Goal: Task Accomplishment & Management: Complete application form

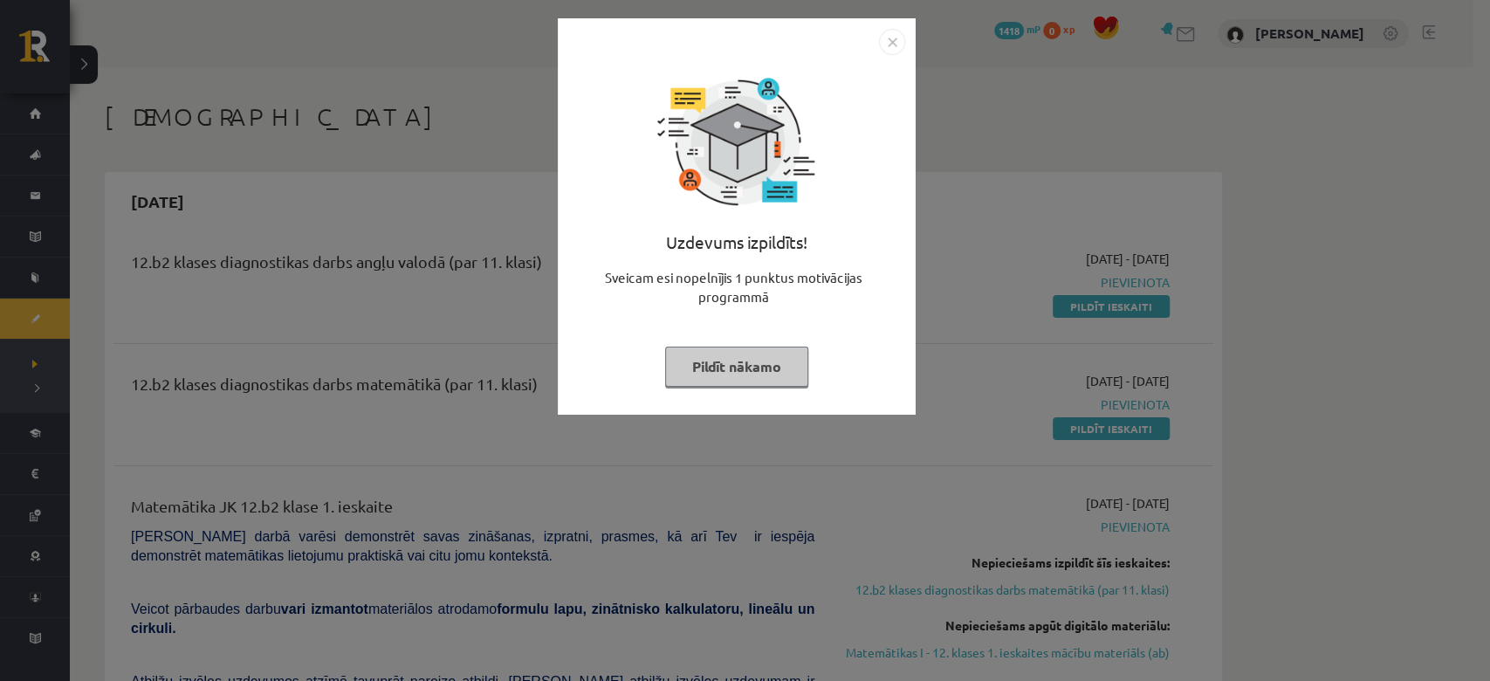
click at [755, 365] on button "Pildīt nākamo" at bounding box center [736, 366] width 143 height 40
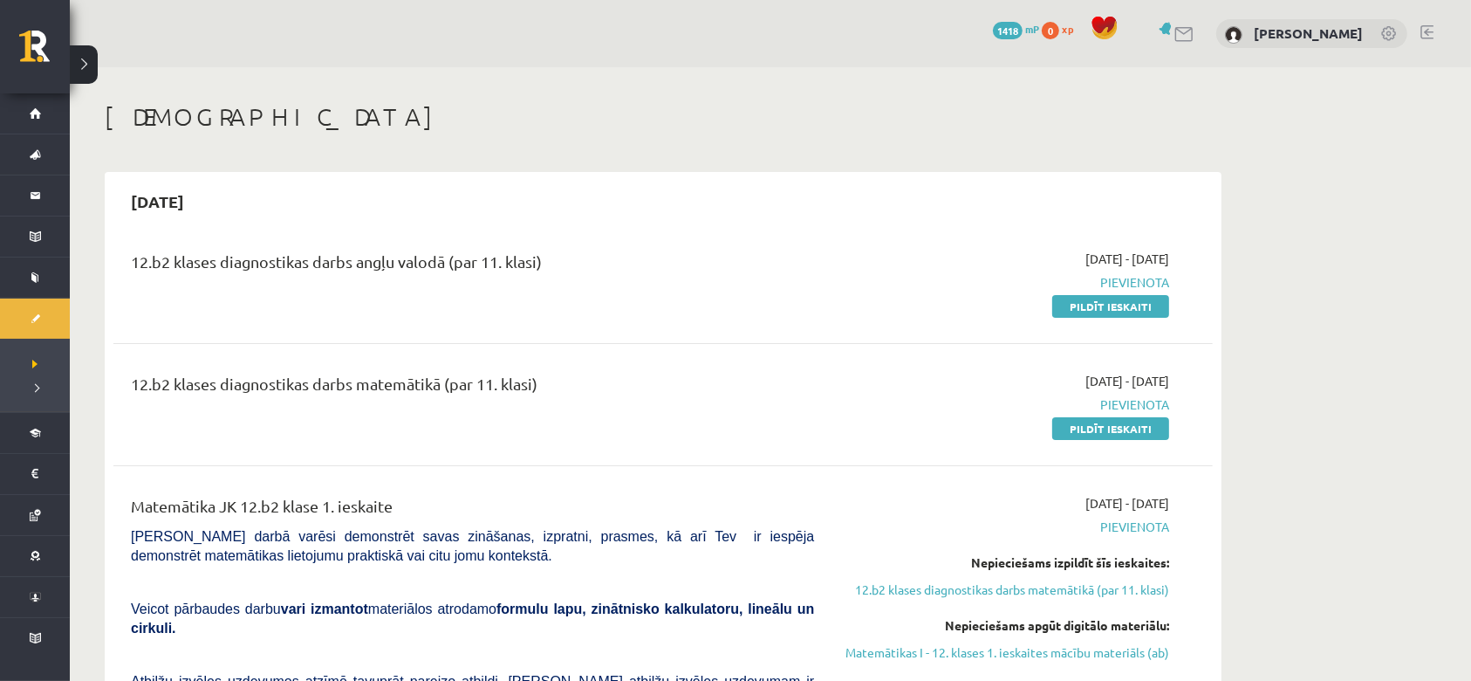
click at [1101, 318] on div "12.b2 klases diagnostikas darbs angļu valodā (par 11. klasi) [DATE] - [DATE] [G…" at bounding box center [663, 282] width 1100 height 100
click at [1101, 303] on link "Pildīt ieskaiti" at bounding box center [1111, 306] width 117 height 23
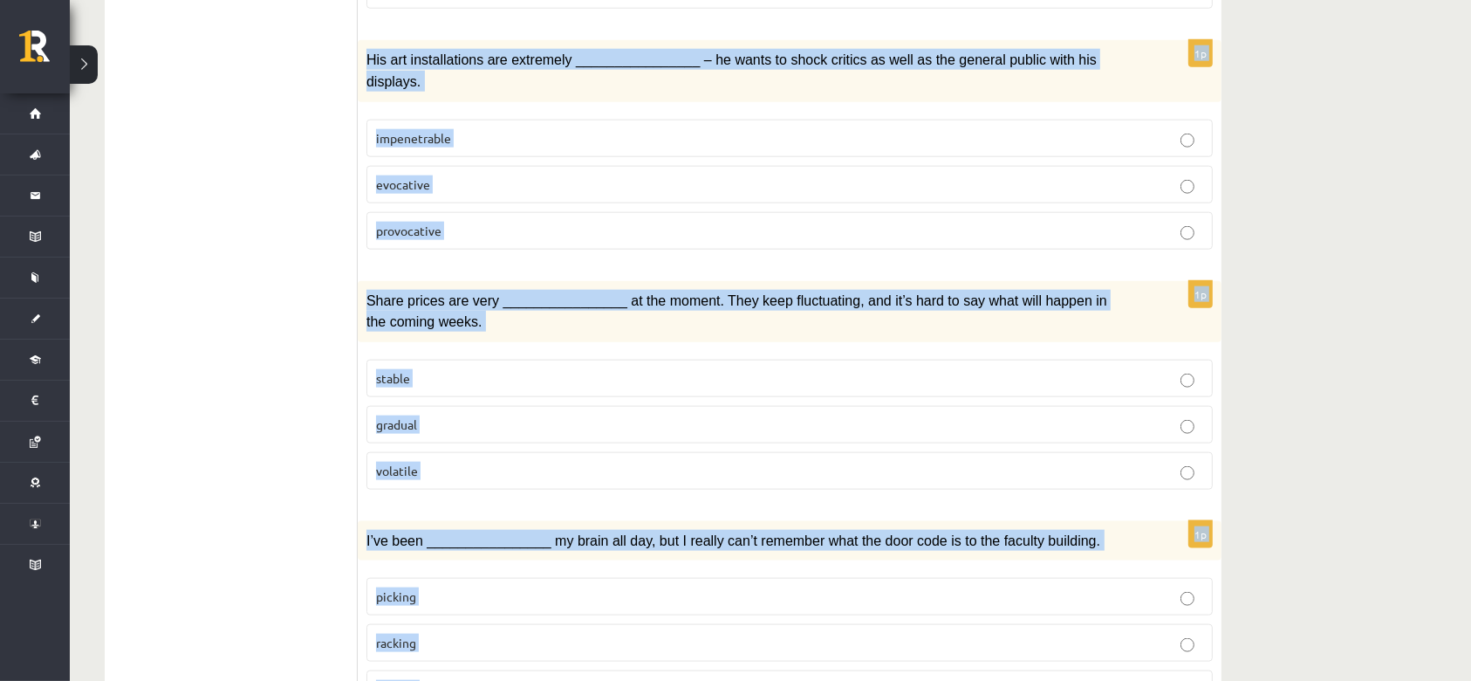
scroll to position [2500, 0]
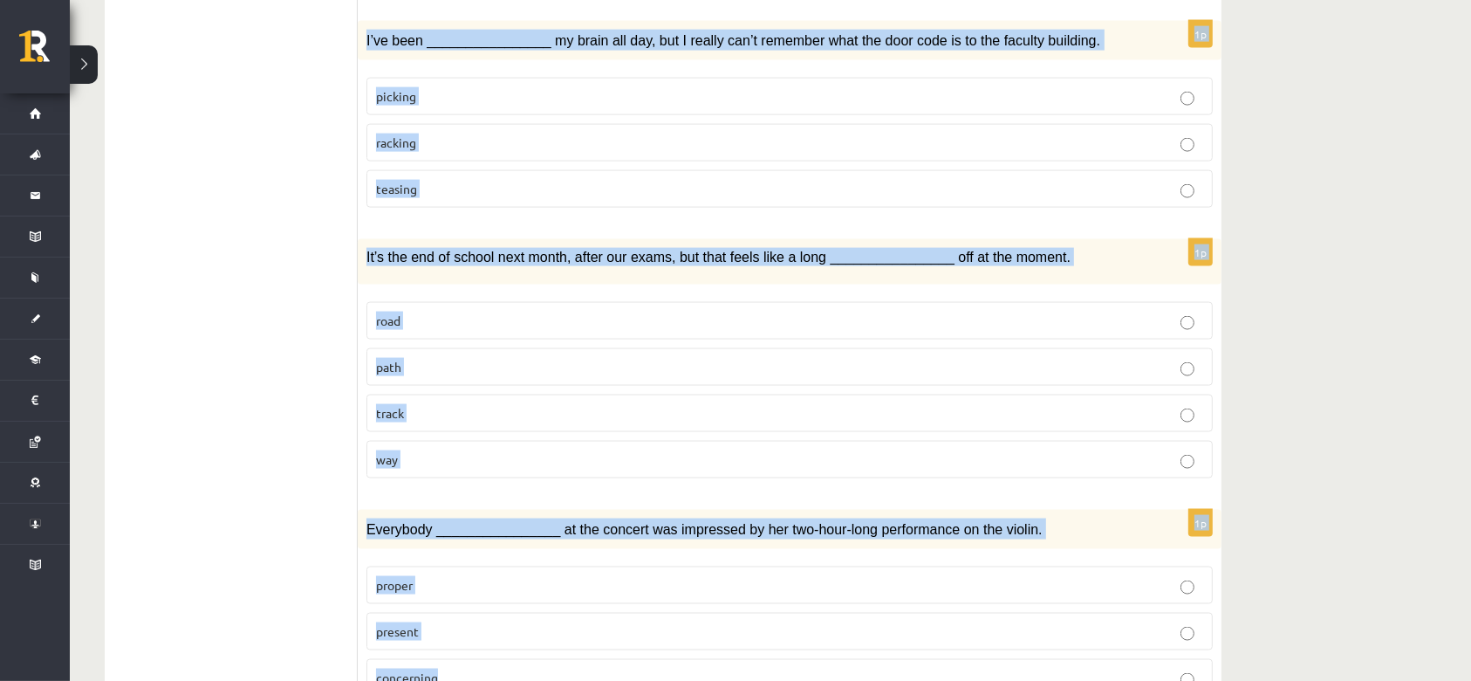
drag, startPoint x: 366, startPoint y: 331, endPoint x: 814, endPoint y: 623, distance: 535.5
copy form "She lives in a(n) ________________ decorated apartment packed with costly ornam…"
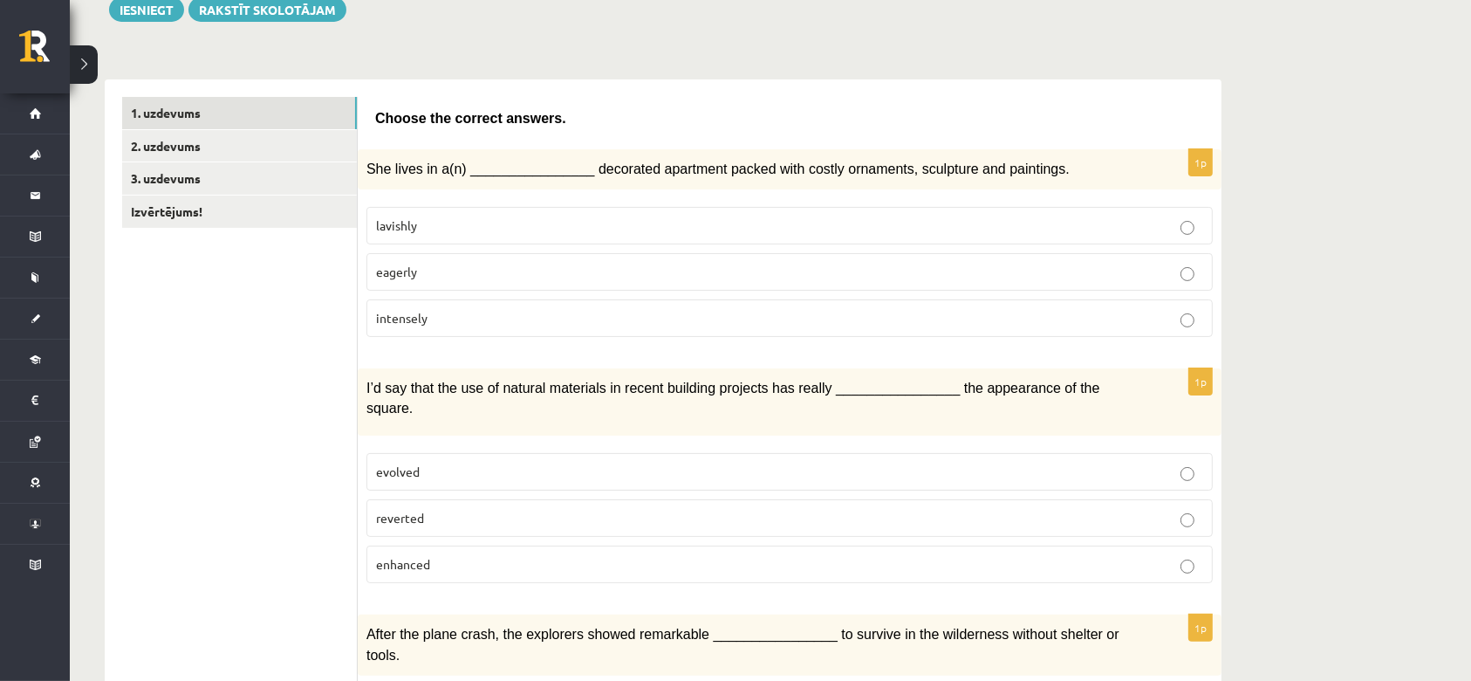
scroll to position [0, 0]
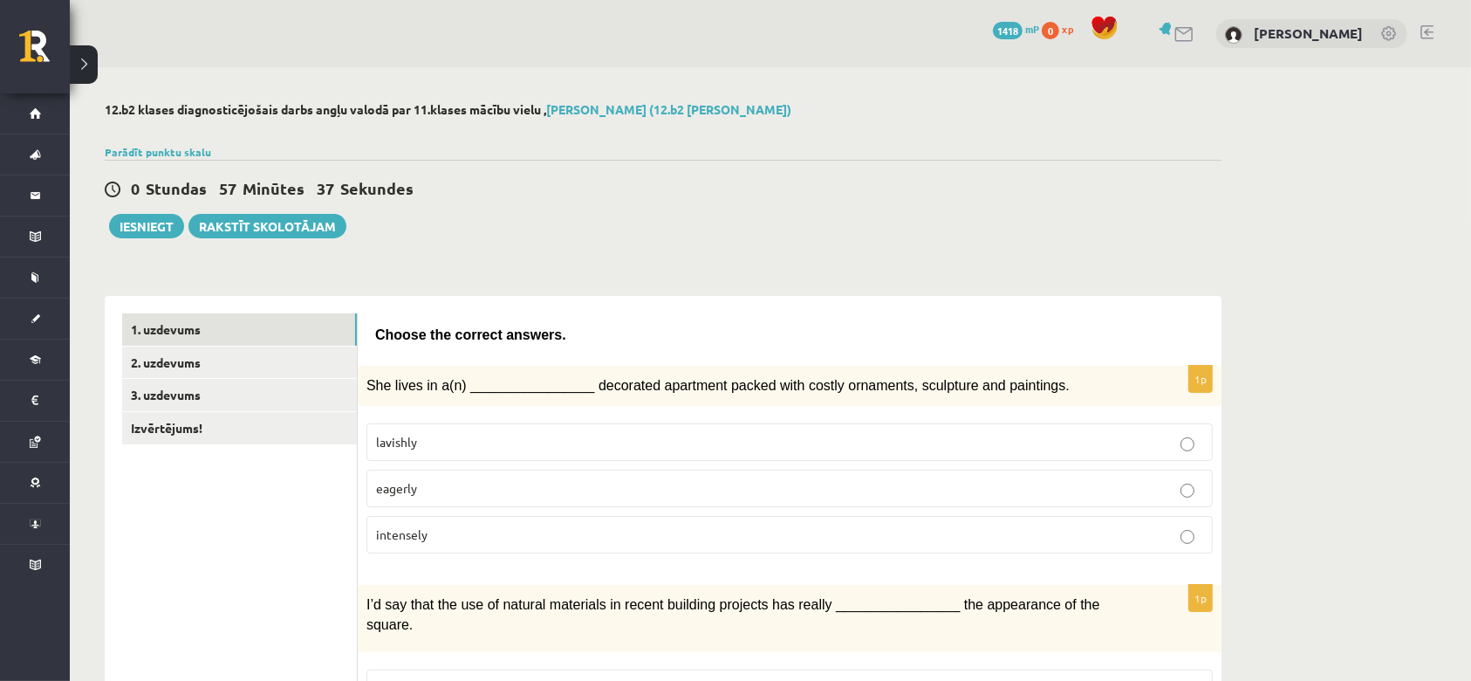
click at [461, 433] on p "lavishly" at bounding box center [789, 442] width 827 height 18
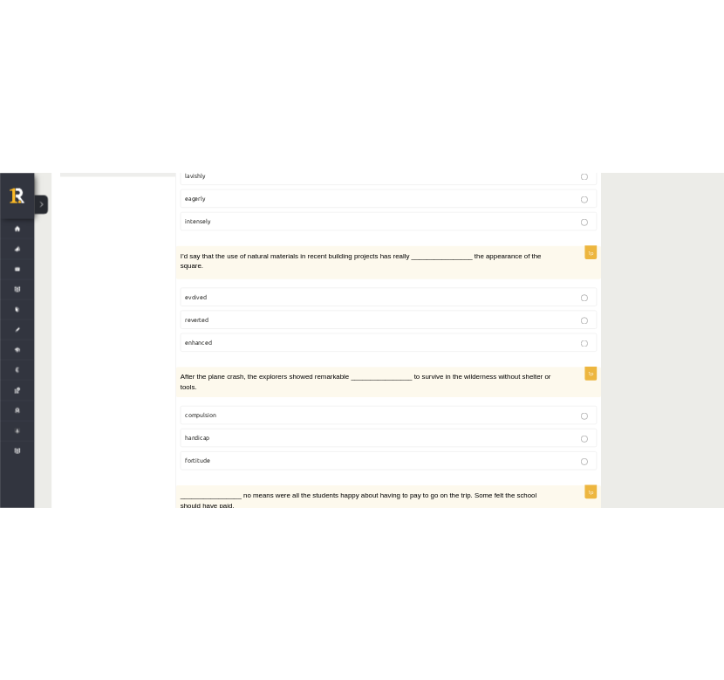
scroll to position [465, 0]
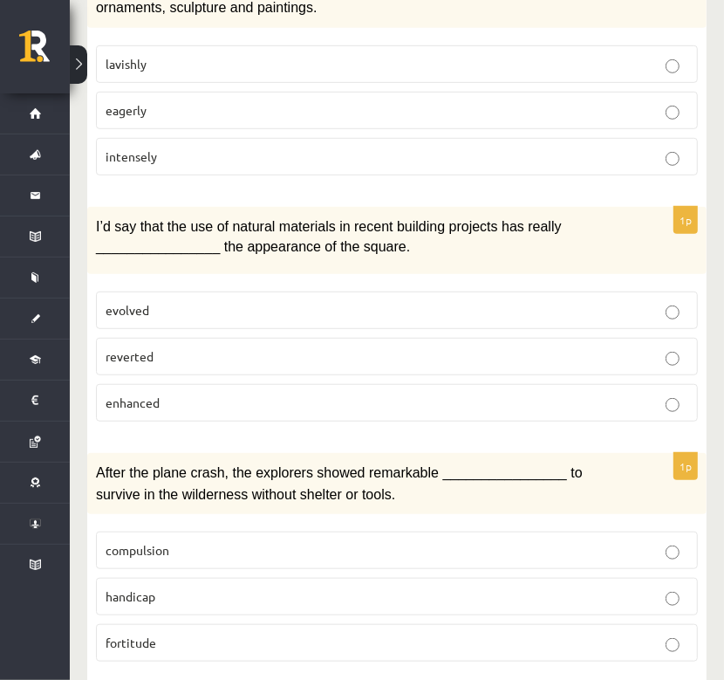
click at [288, 394] on p "enhanced" at bounding box center [397, 403] width 583 height 18
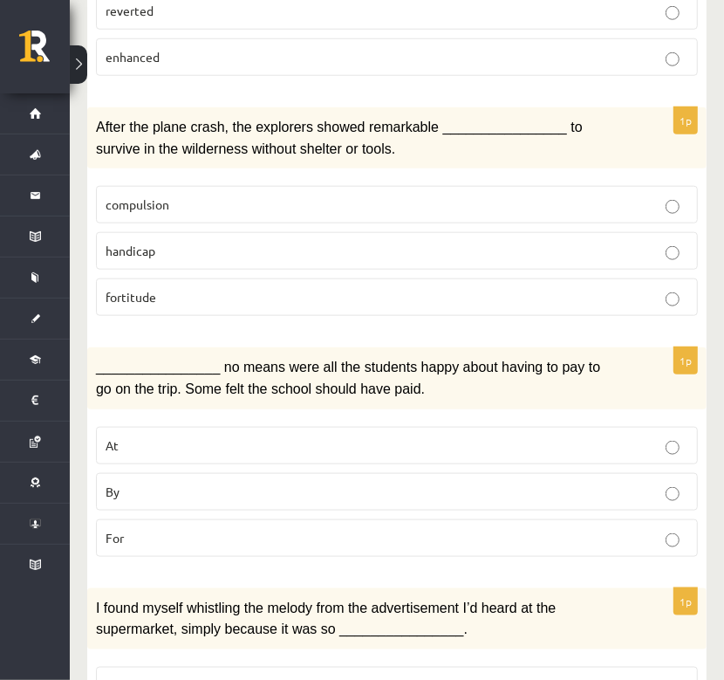
scroll to position [930, 0]
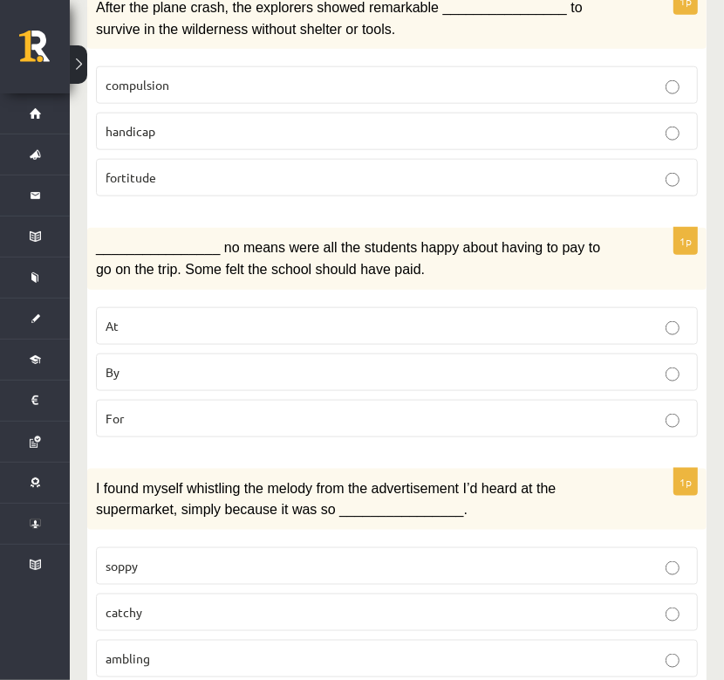
click at [228, 168] on p "fortitude" at bounding box center [397, 177] width 583 height 18
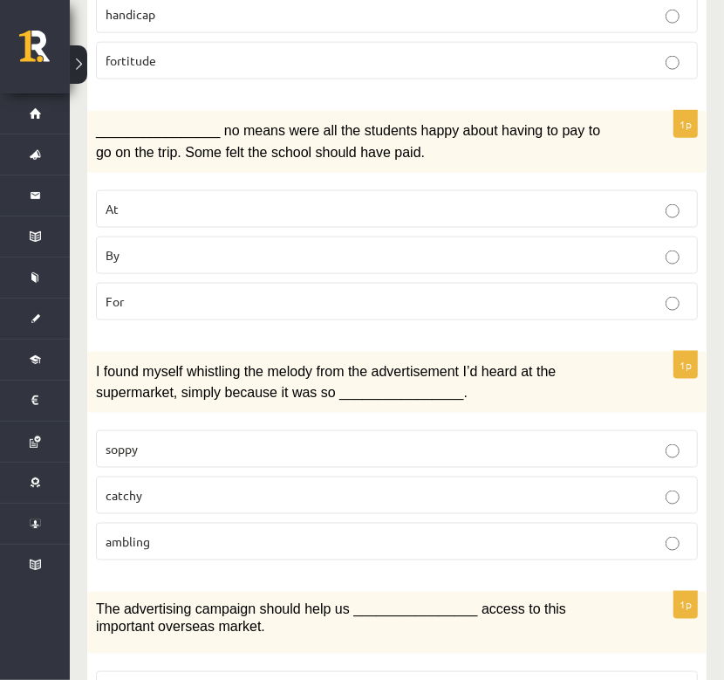
click at [312, 246] on p "By" at bounding box center [397, 255] width 583 height 18
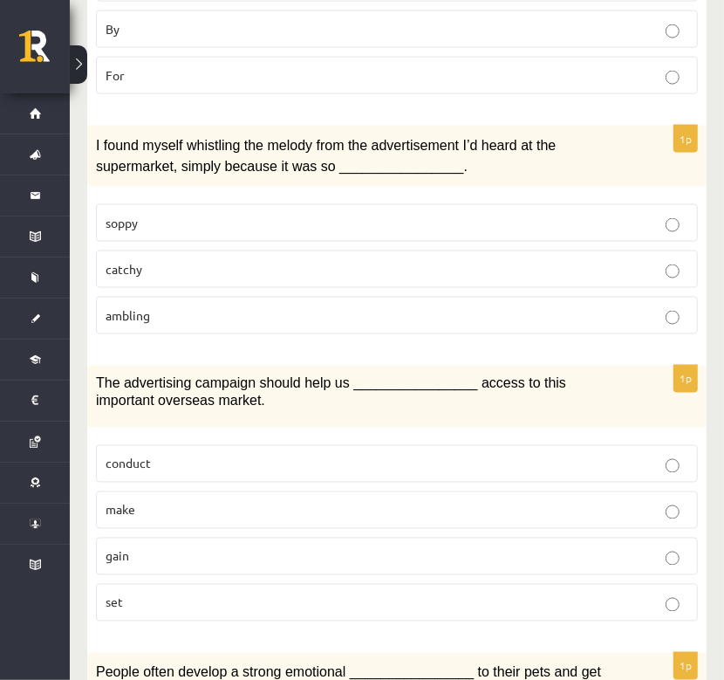
scroll to position [1279, 0]
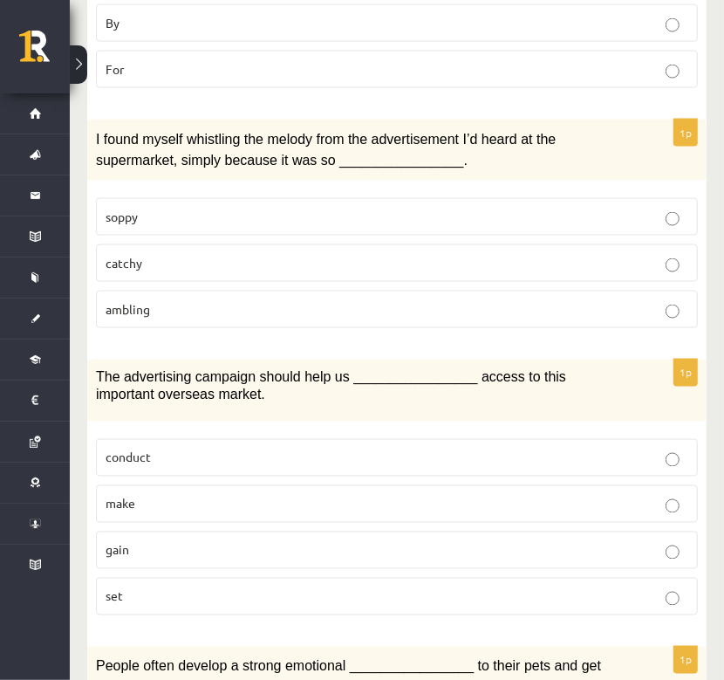
click at [297, 254] on p "catchy" at bounding box center [397, 263] width 583 height 18
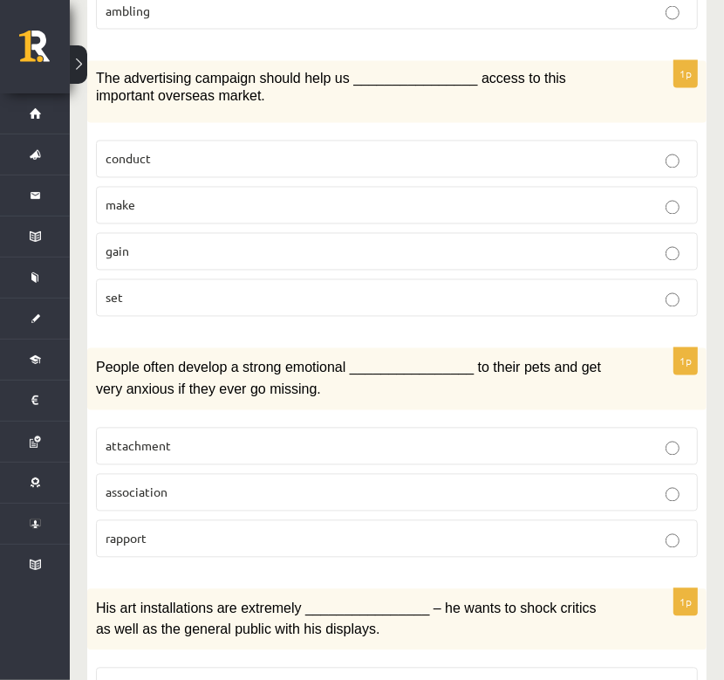
scroll to position [1629, 0]
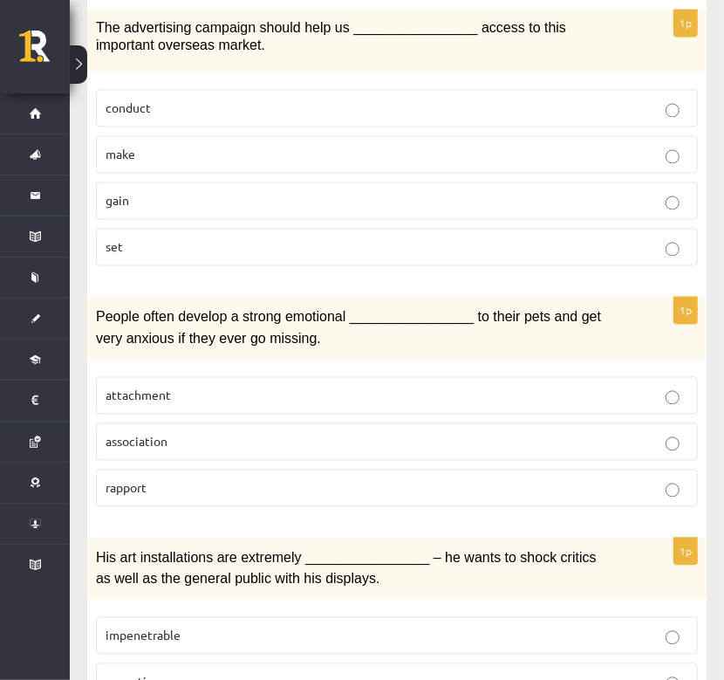
click at [176, 196] on p "gain" at bounding box center [397, 201] width 583 height 18
click at [204, 387] on p "attachment" at bounding box center [397, 396] width 583 height 18
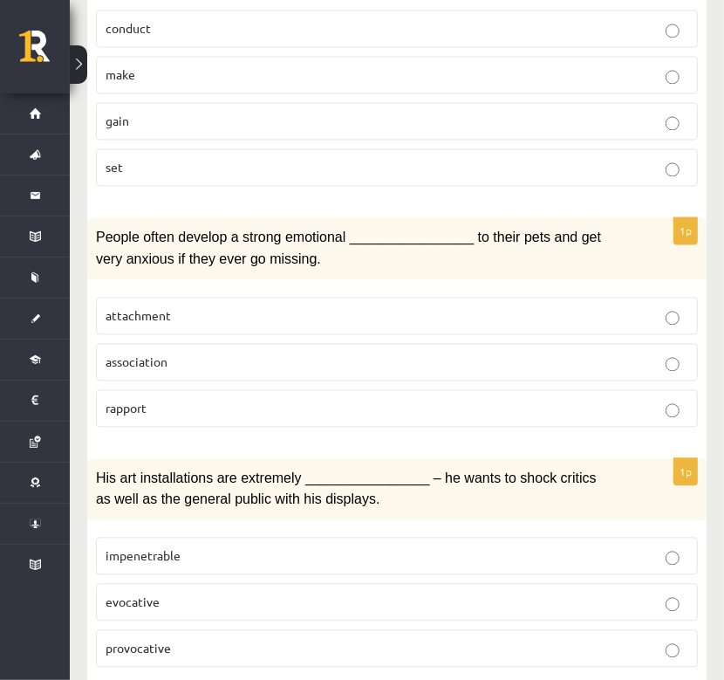
scroll to position [1746, 0]
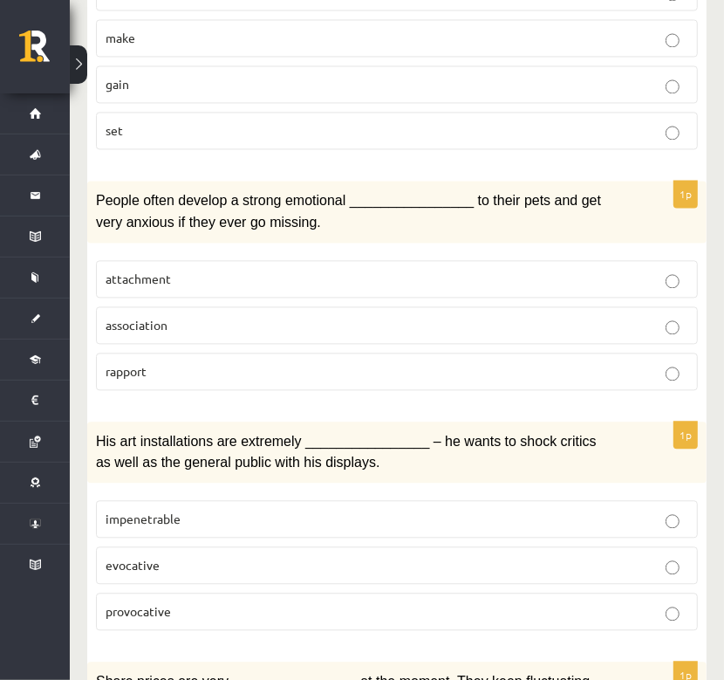
click at [285, 602] on p "provocative" at bounding box center [397, 611] width 583 height 18
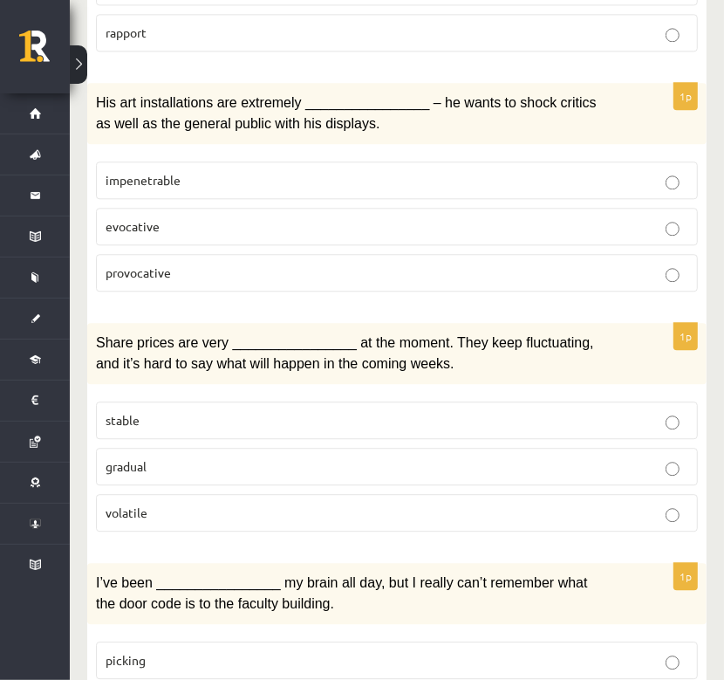
scroll to position [2095, 0]
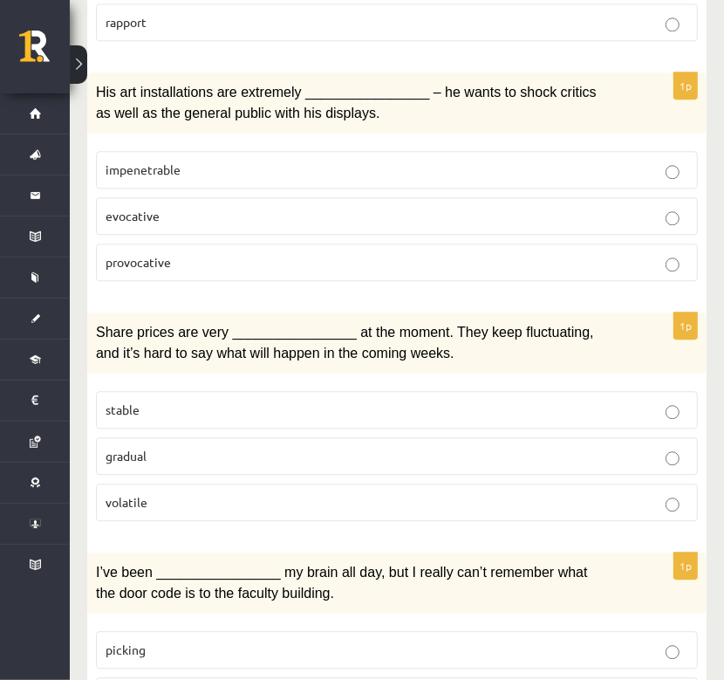
click at [307, 493] on p "volatile" at bounding box center [397, 502] width 583 height 18
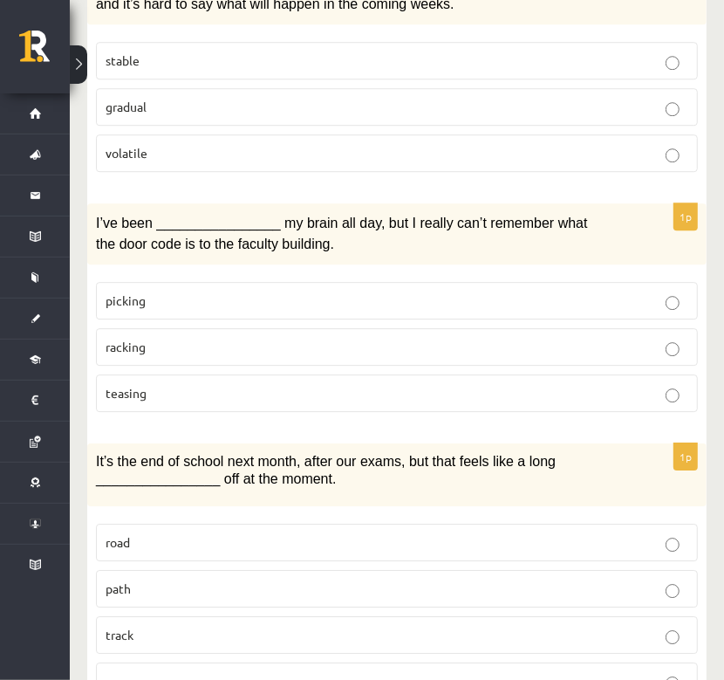
scroll to position [2560, 0]
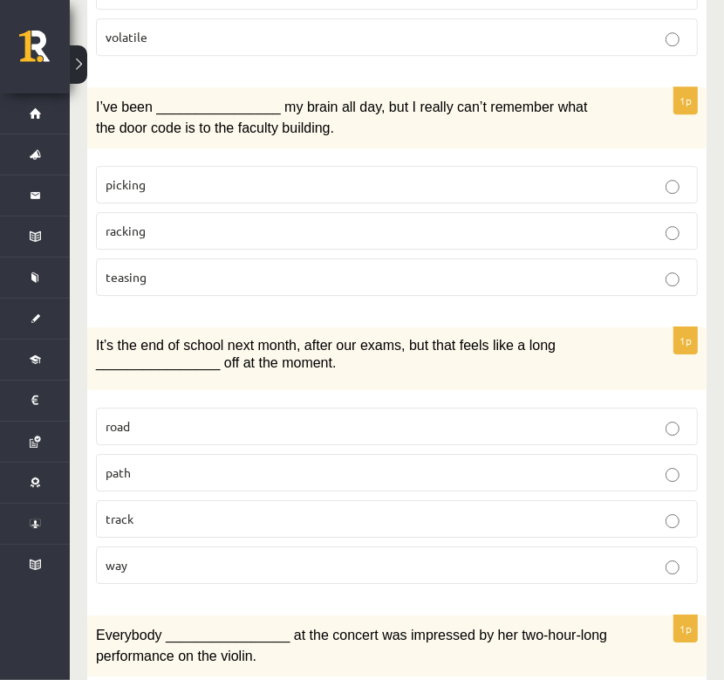
click at [350, 222] on p "racking" at bounding box center [397, 231] width 583 height 18
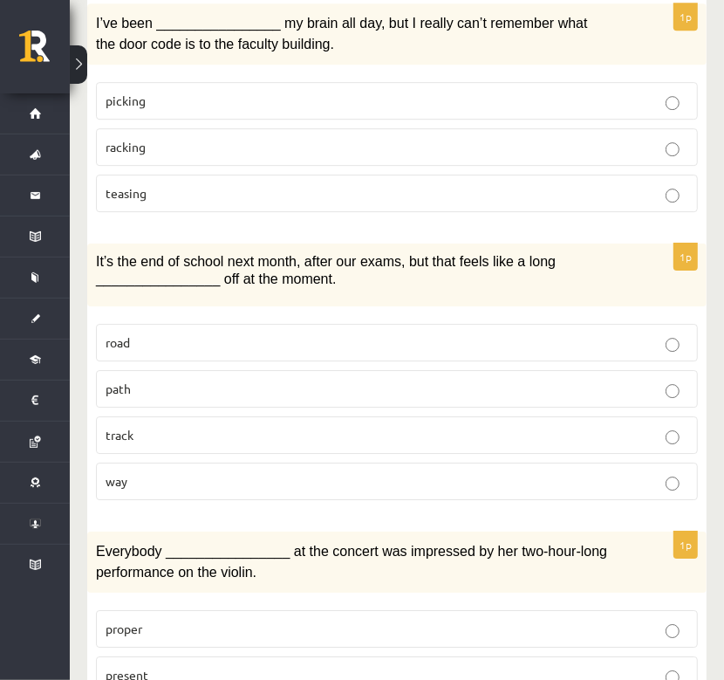
scroll to position [2735, 0]
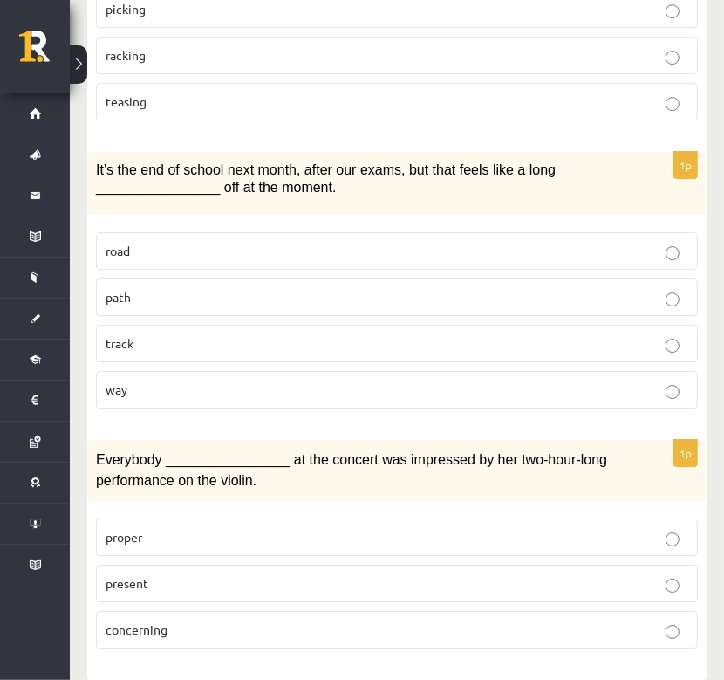
click at [214, 381] on p "way" at bounding box center [397, 390] width 583 height 18
click at [202, 574] on p "present" at bounding box center [397, 583] width 583 height 18
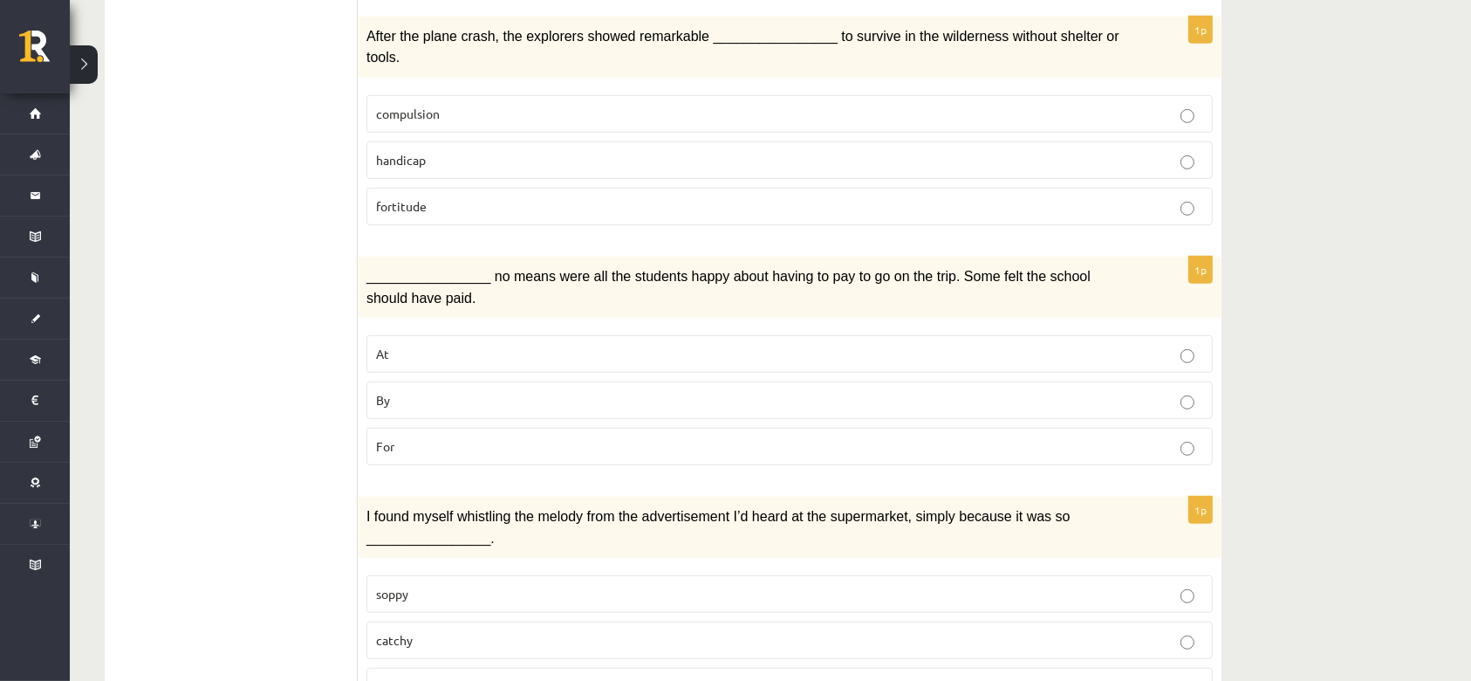
scroll to position [0, 0]
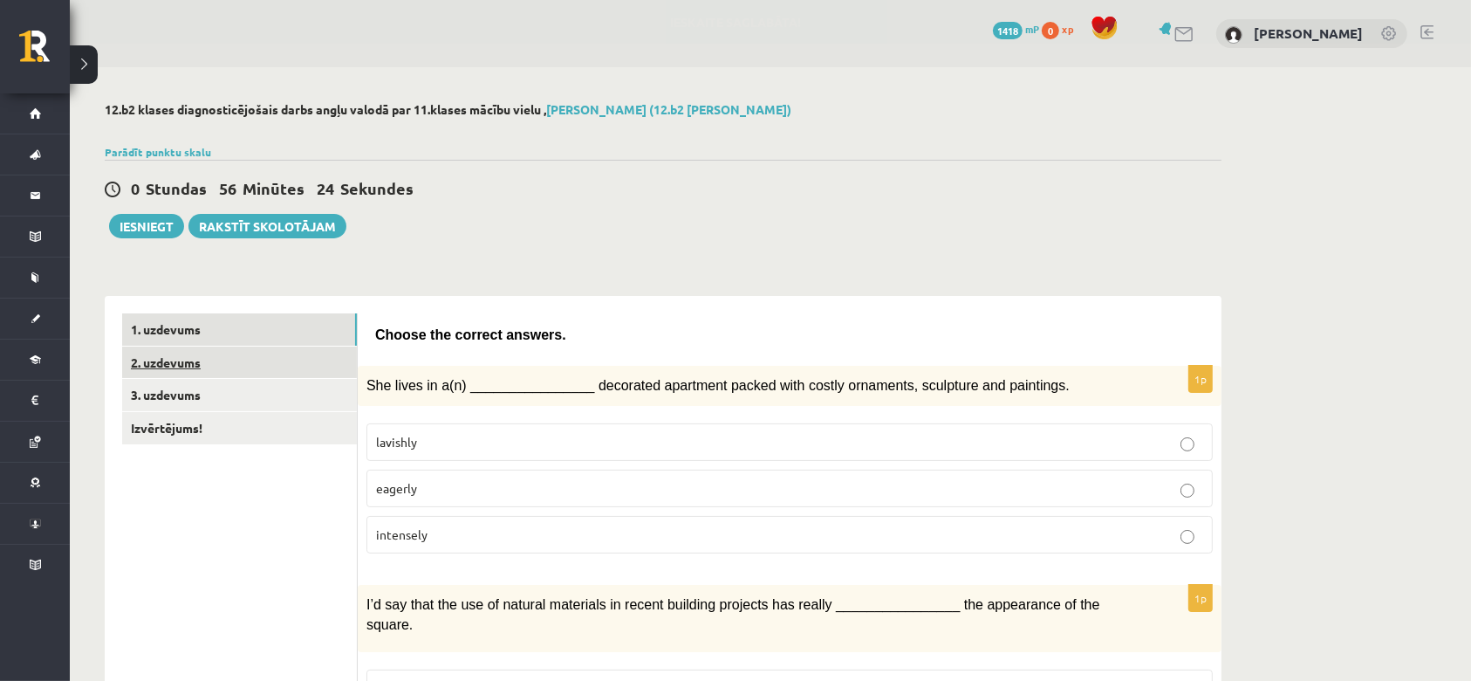
click at [184, 365] on link "2. uzdevums" at bounding box center [239, 362] width 235 height 32
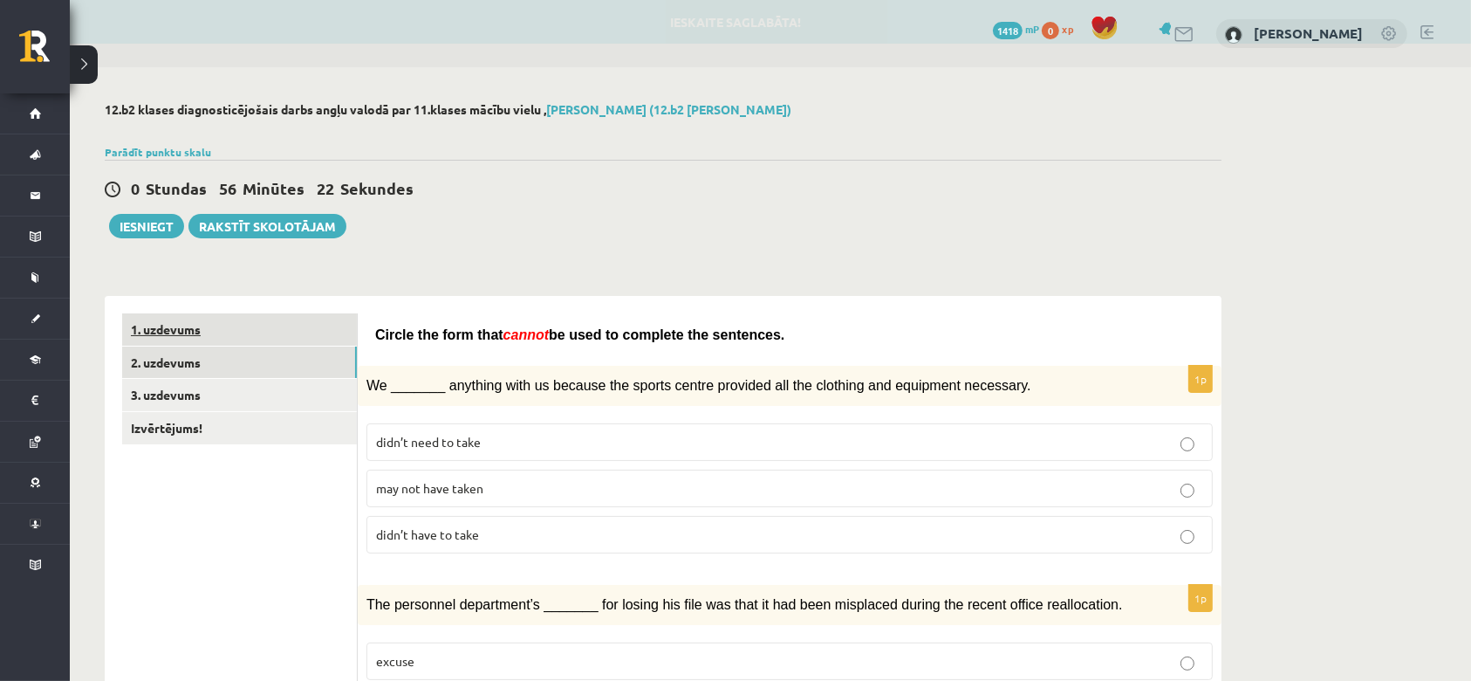
click at [189, 332] on link "1. uzdevums" at bounding box center [239, 329] width 235 height 32
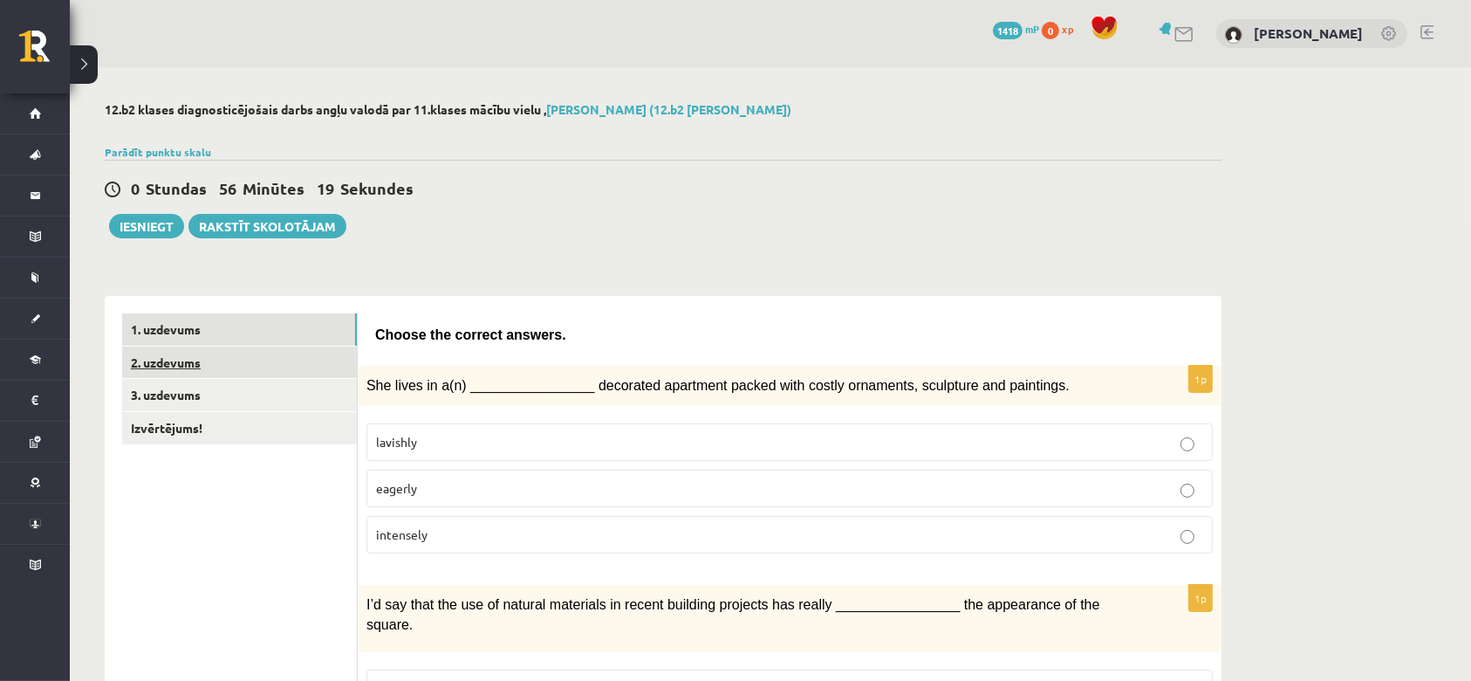
click at [184, 353] on link "2. uzdevums" at bounding box center [239, 362] width 235 height 32
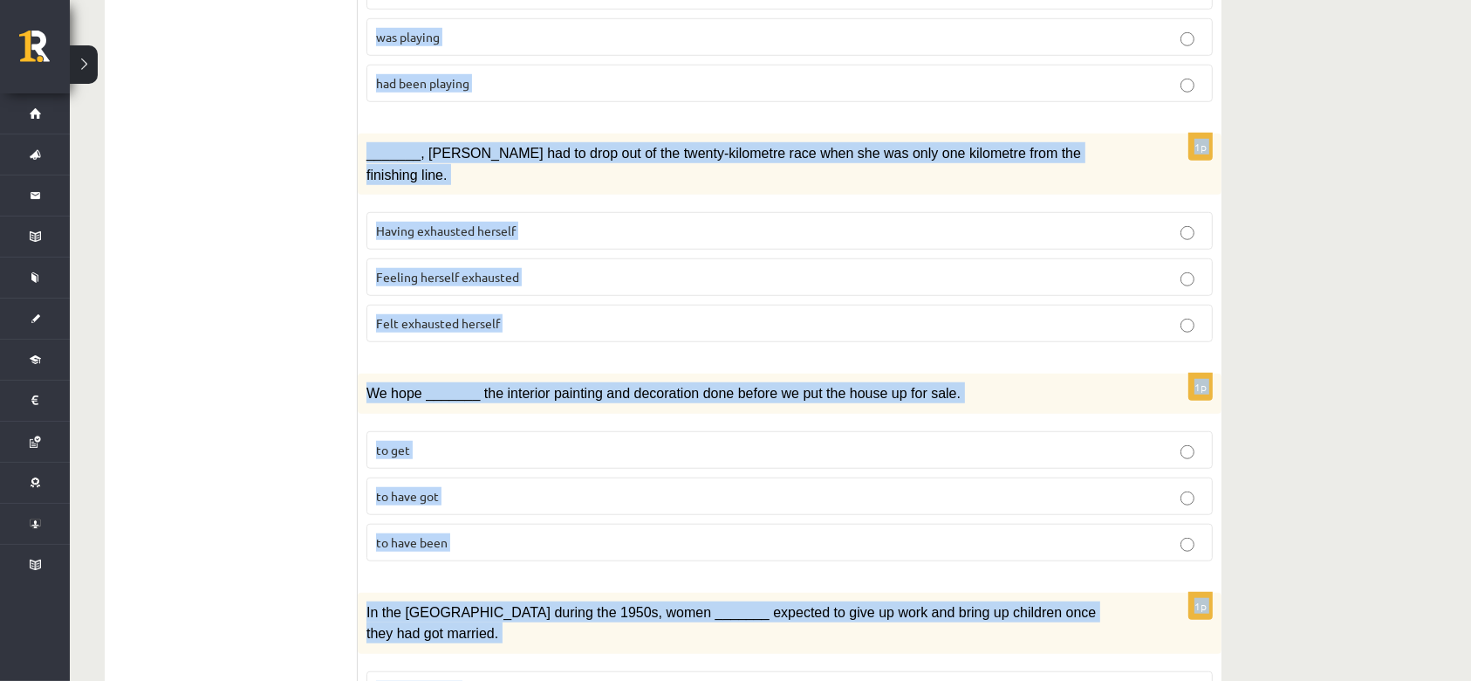
scroll to position [1892, 0]
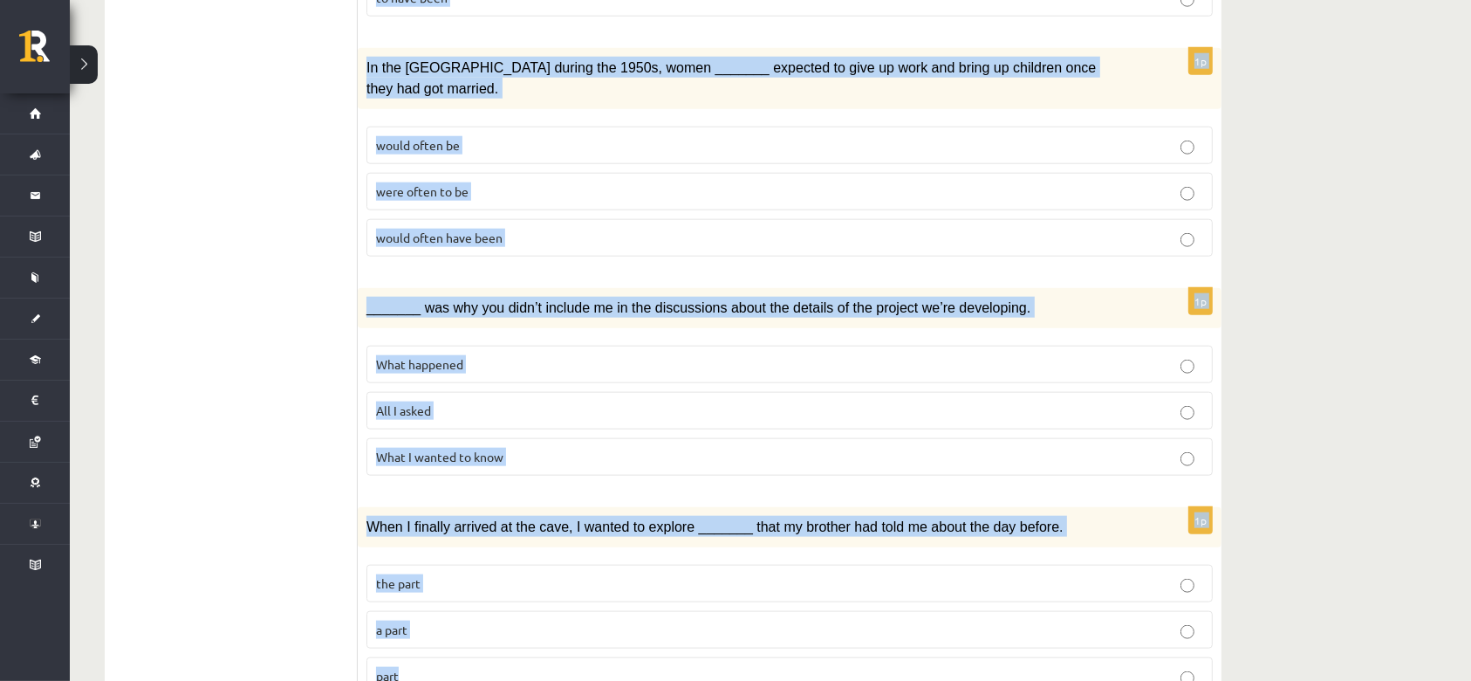
drag, startPoint x: 374, startPoint y: 329, endPoint x: 755, endPoint y: 583, distance: 458.2
copy form "Circle the form that cannot be used to complete the sentences. 1p We _______ an…"
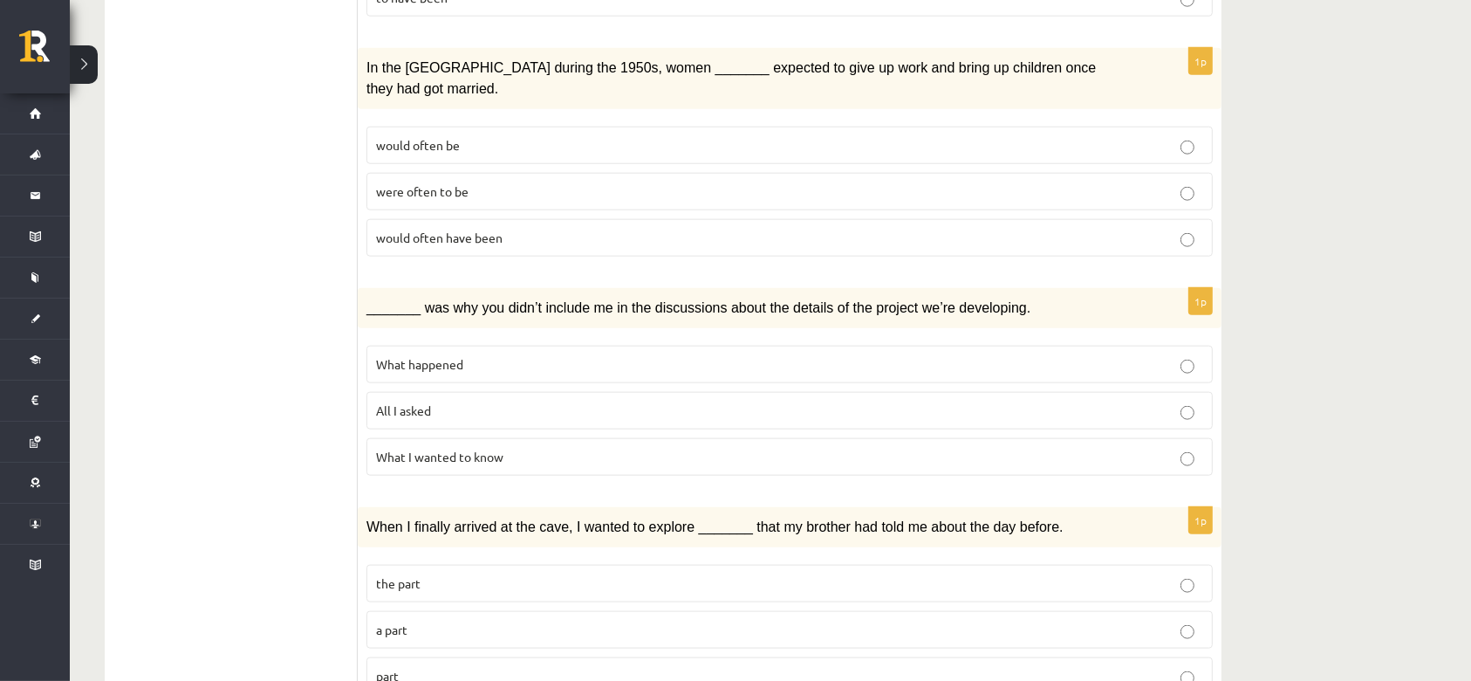
drag, startPoint x: 1288, startPoint y: 390, endPoint x: 1253, endPoint y: 387, distance: 35.1
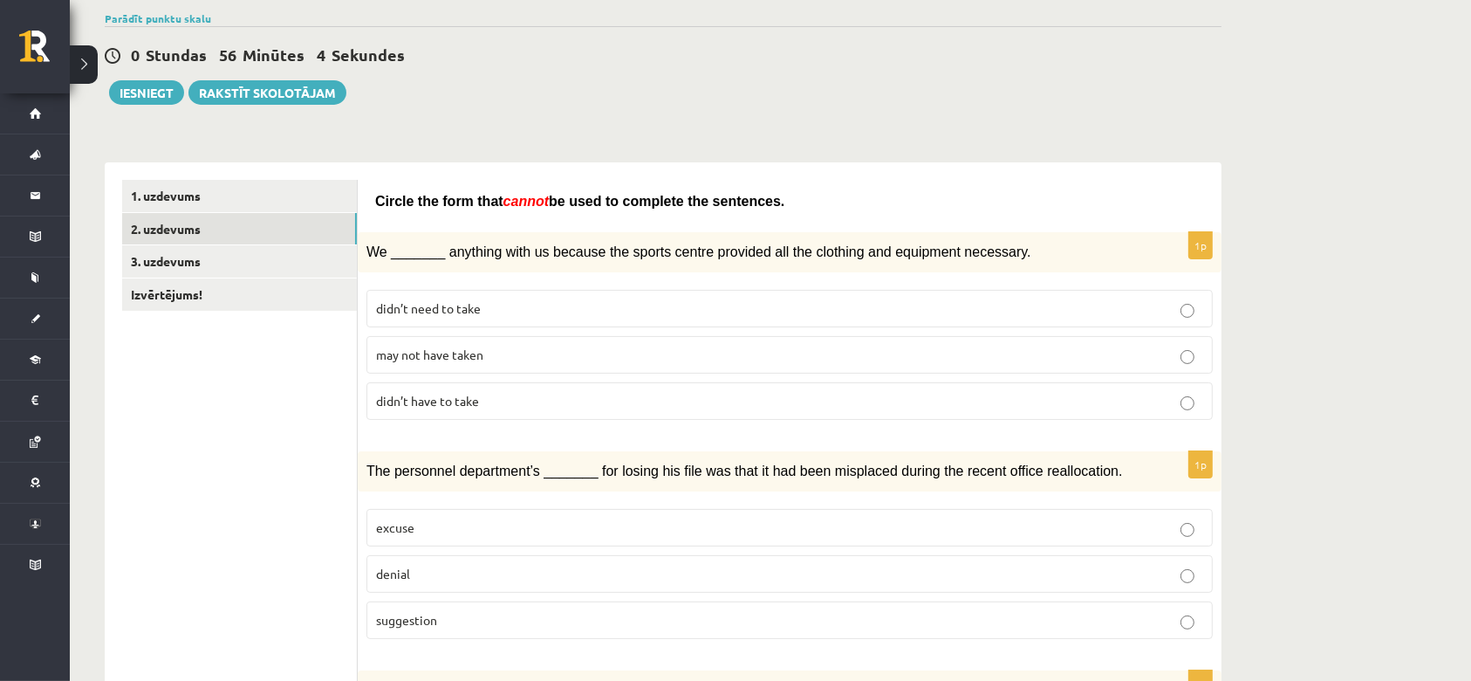
scroll to position [0, 0]
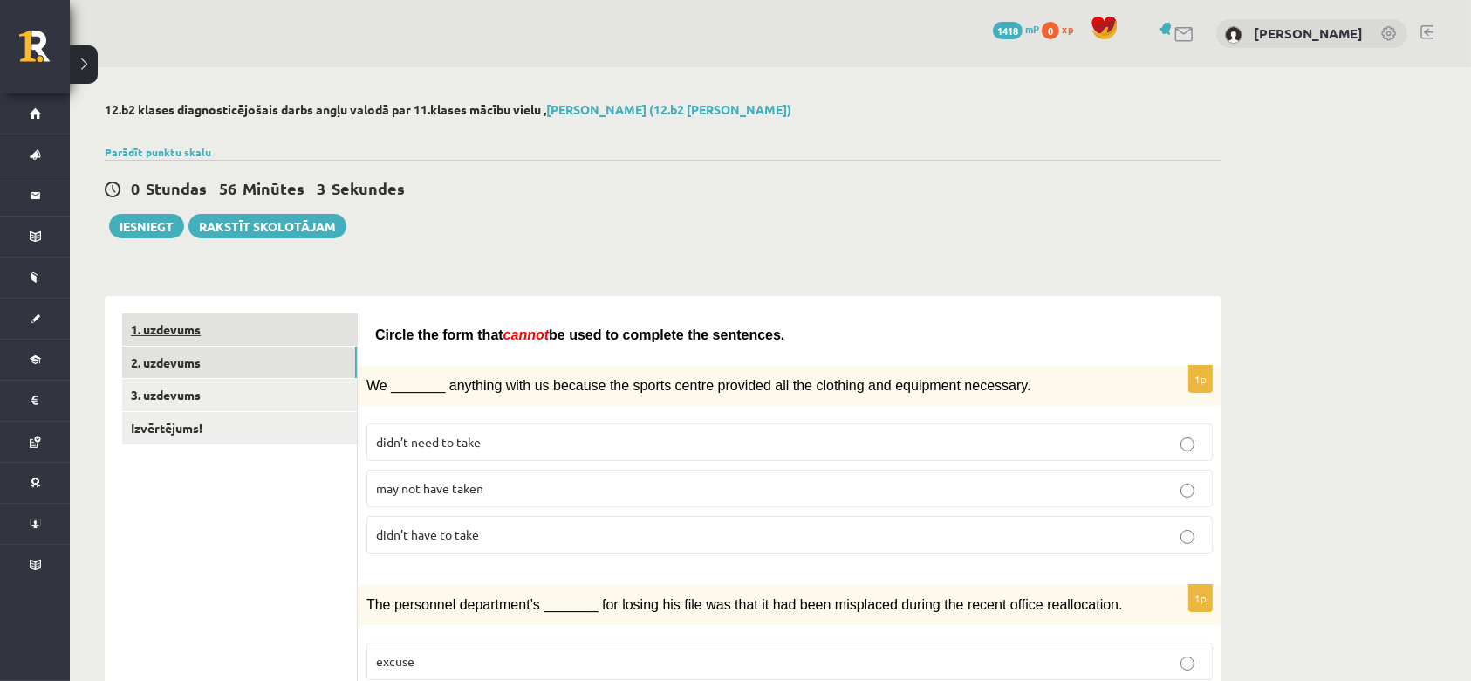
click at [190, 329] on link "1. uzdevums" at bounding box center [239, 329] width 235 height 32
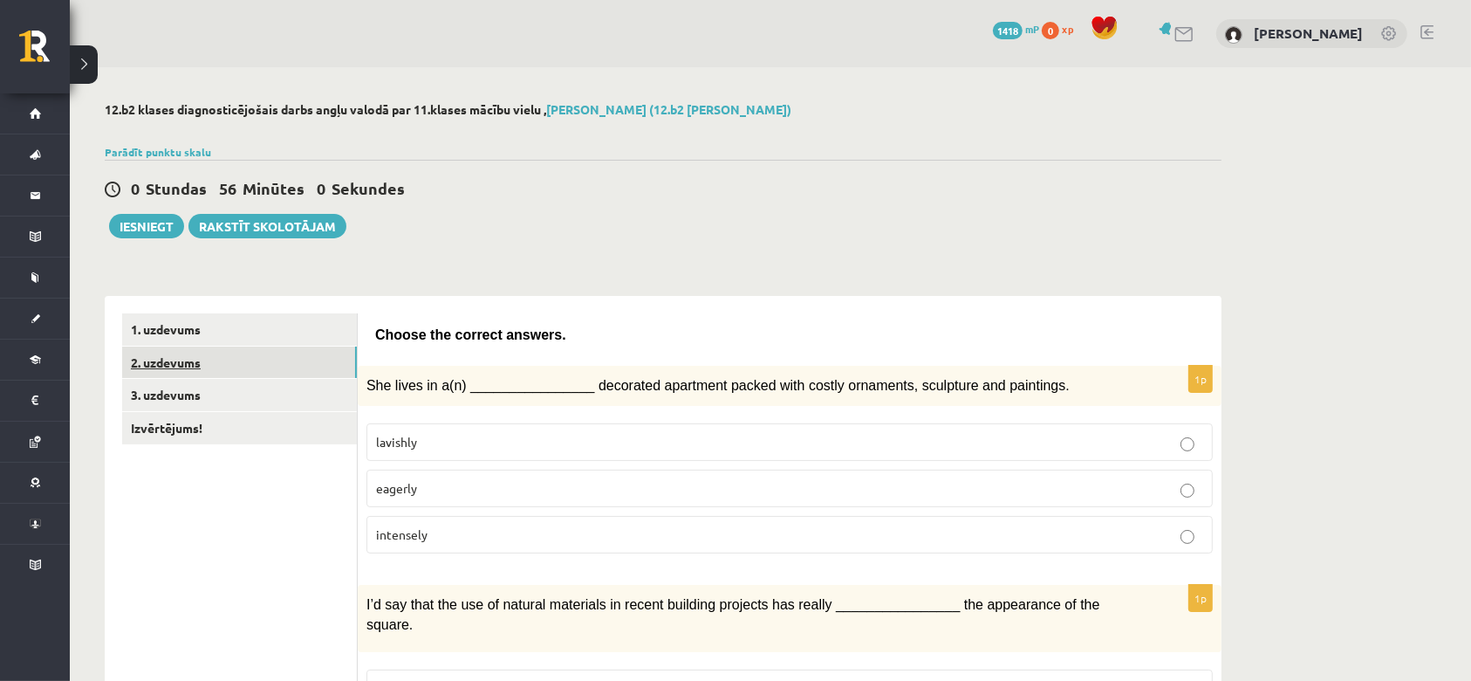
click at [168, 353] on link "2. uzdevums" at bounding box center [239, 362] width 235 height 32
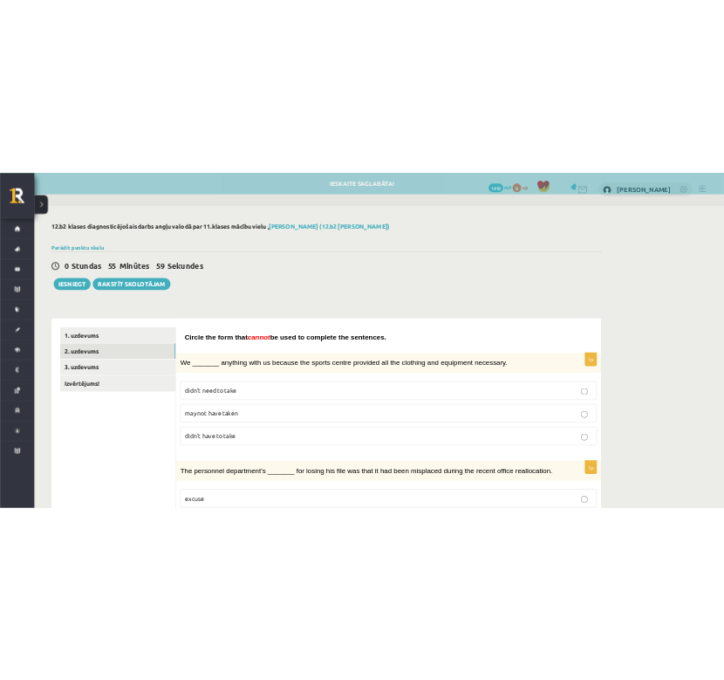
scroll to position [232, 0]
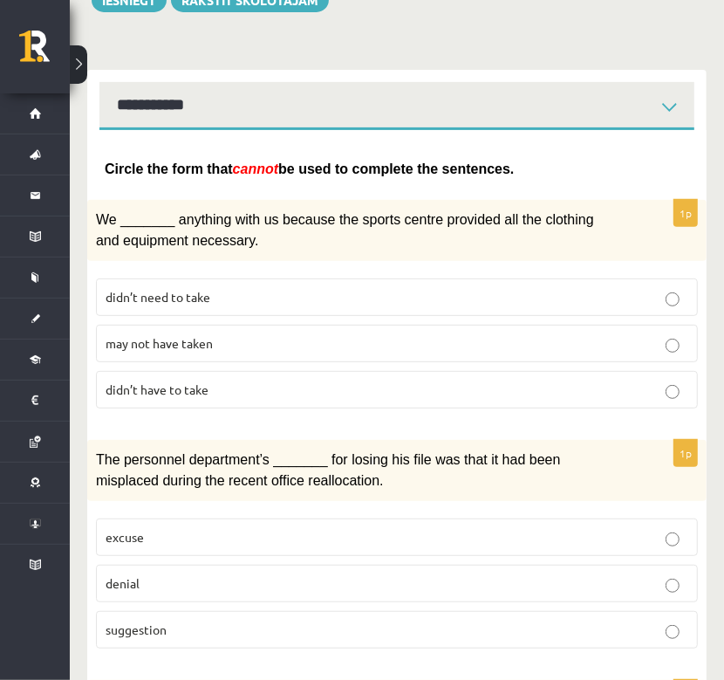
click at [279, 334] on p "may not have taken" at bounding box center [397, 343] width 583 height 18
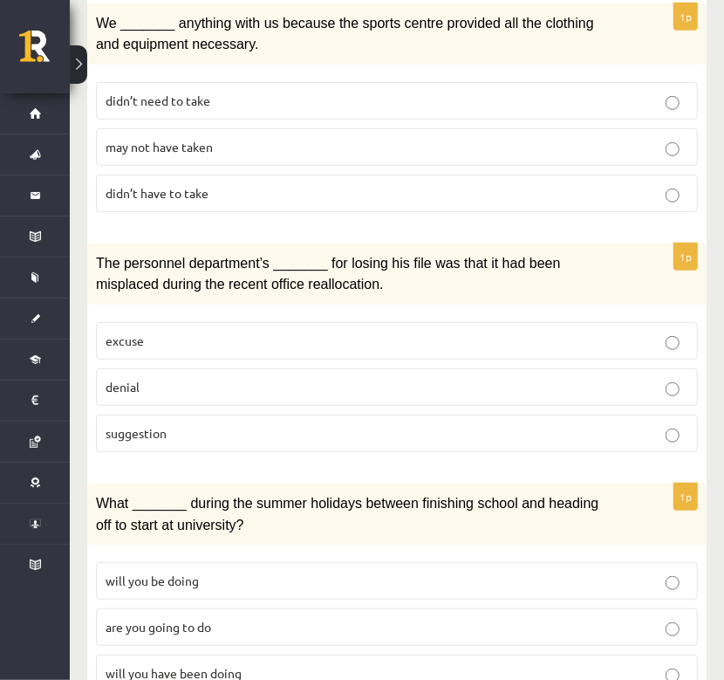
scroll to position [465, 0]
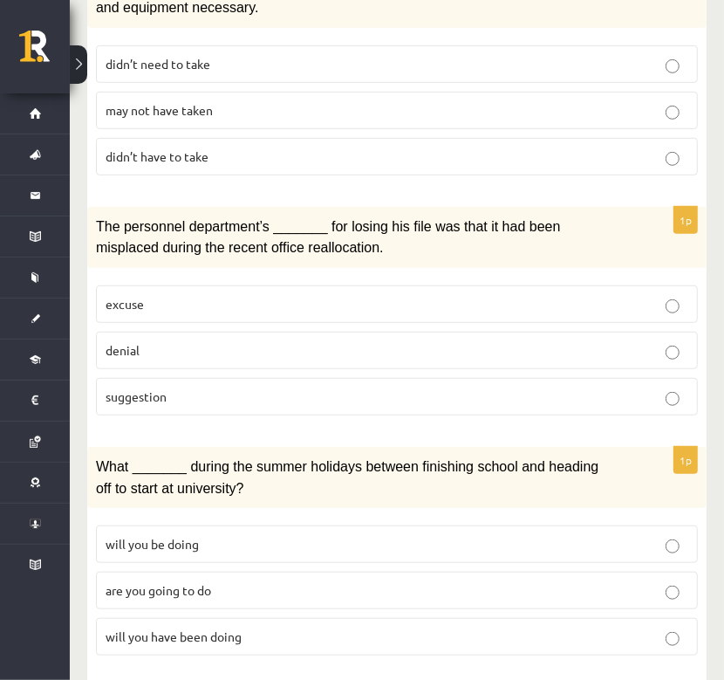
click at [195, 388] on p "suggestion" at bounding box center [397, 397] width 583 height 18
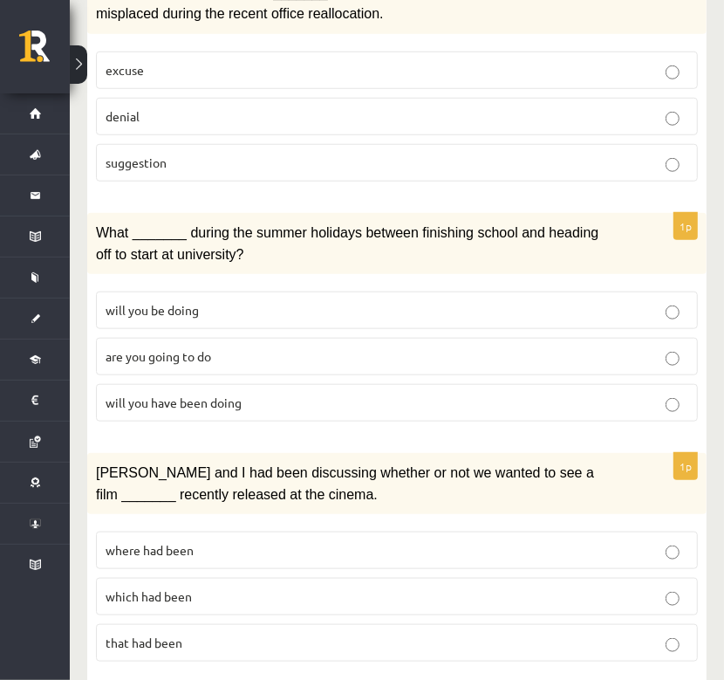
scroll to position [814, 0]
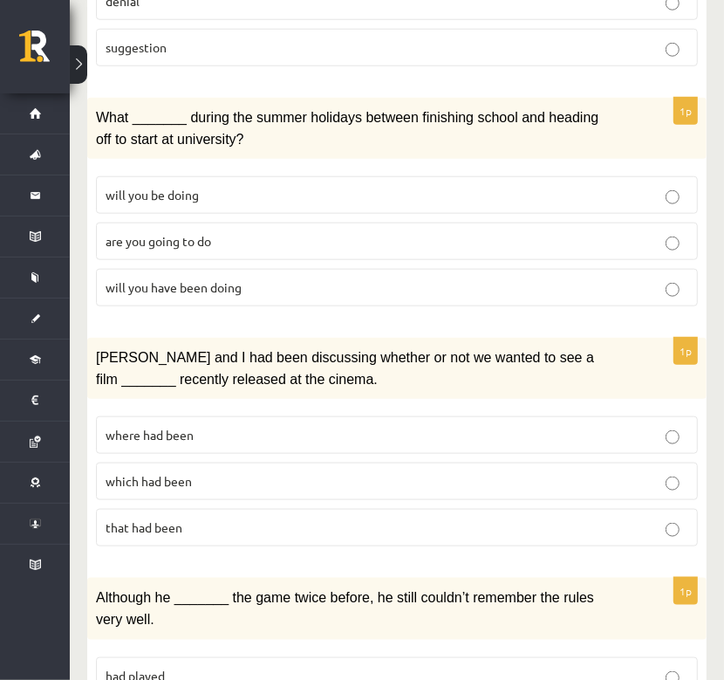
click at [233, 285] on span "will you have been doing" at bounding box center [174, 287] width 136 height 16
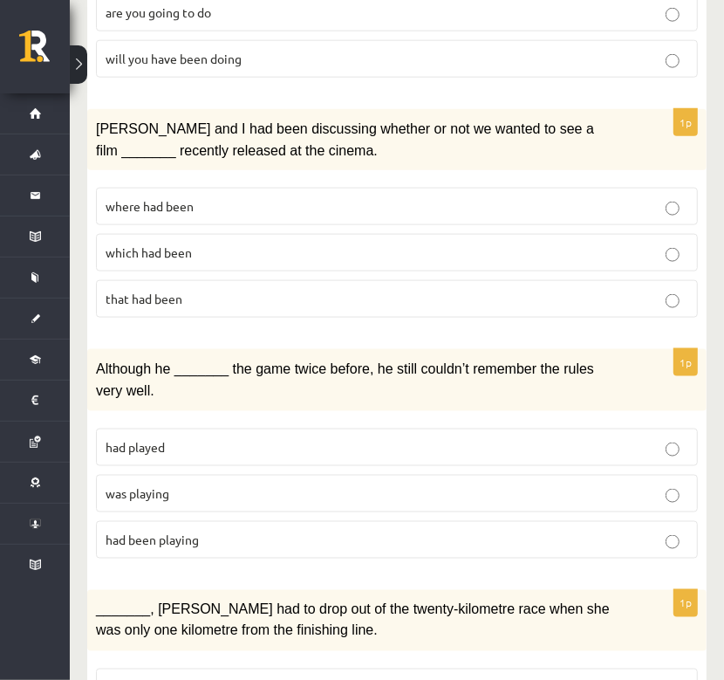
scroll to position [1047, 0]
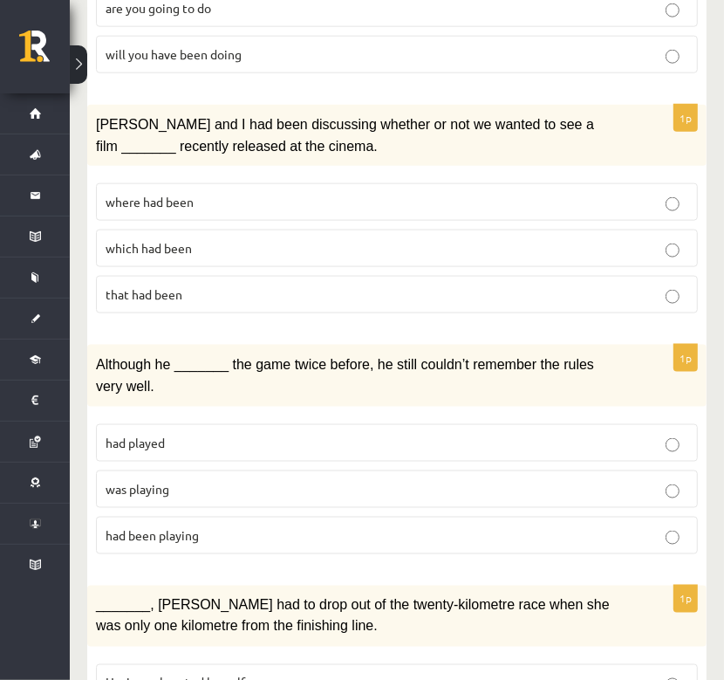
click at [262, 183] on label "where had been" at bounding box center [397, 202] width 602 height 38
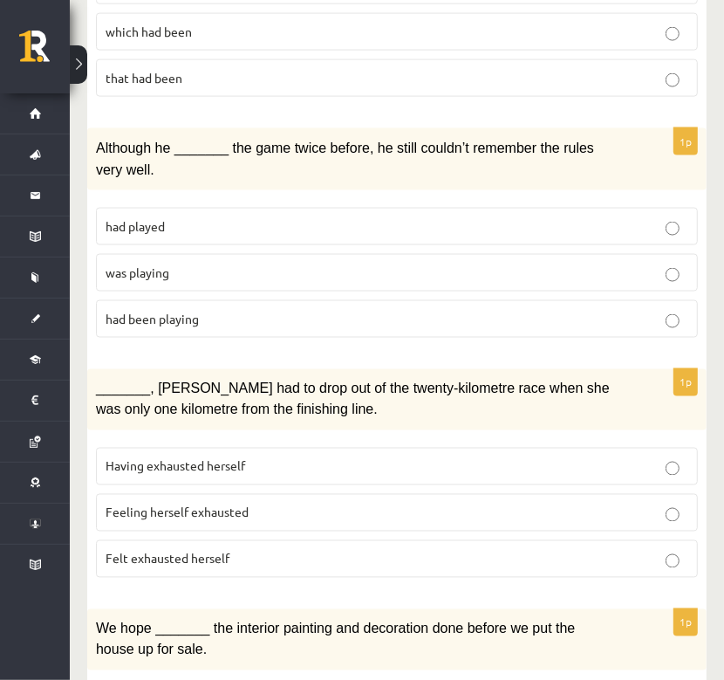
scroll to position [1279, 0]
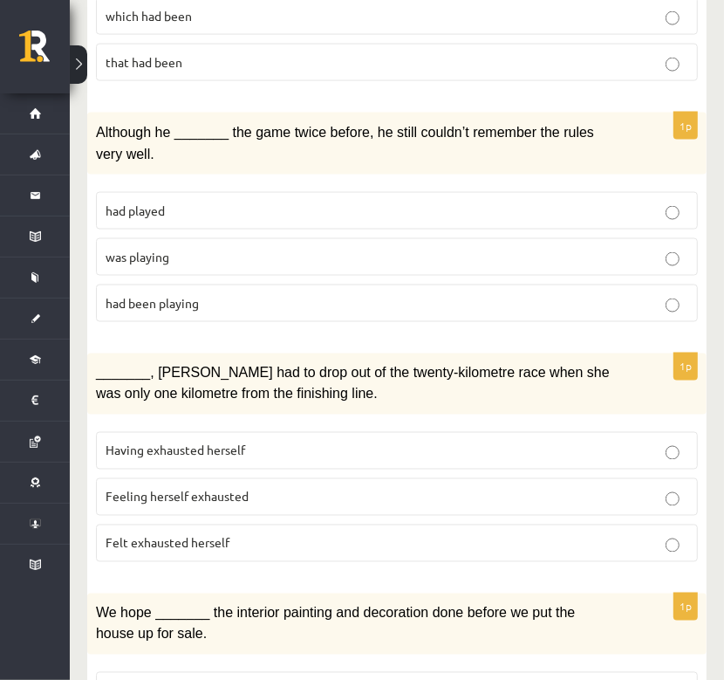
click at [223, 248] on p "was playing" at bounding box center [397, 257] width 583 height 18
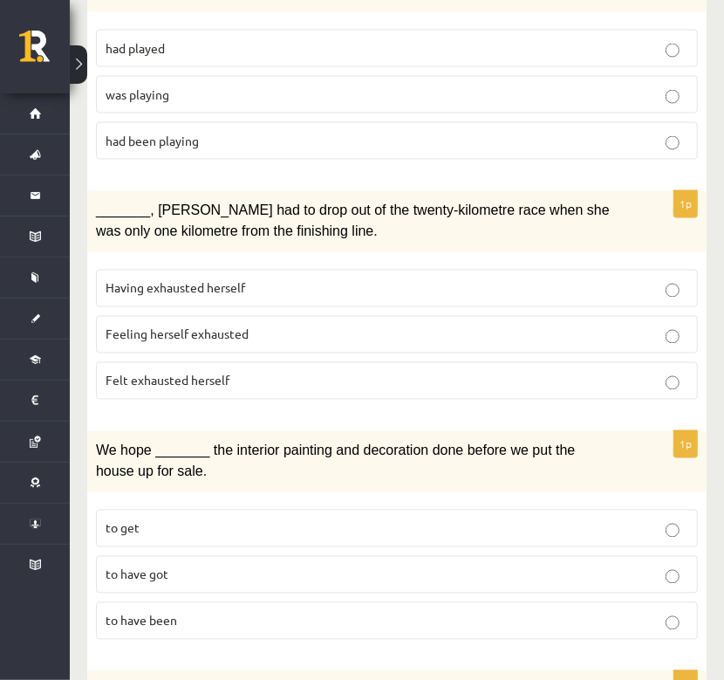
scroll to position [1512, 0]
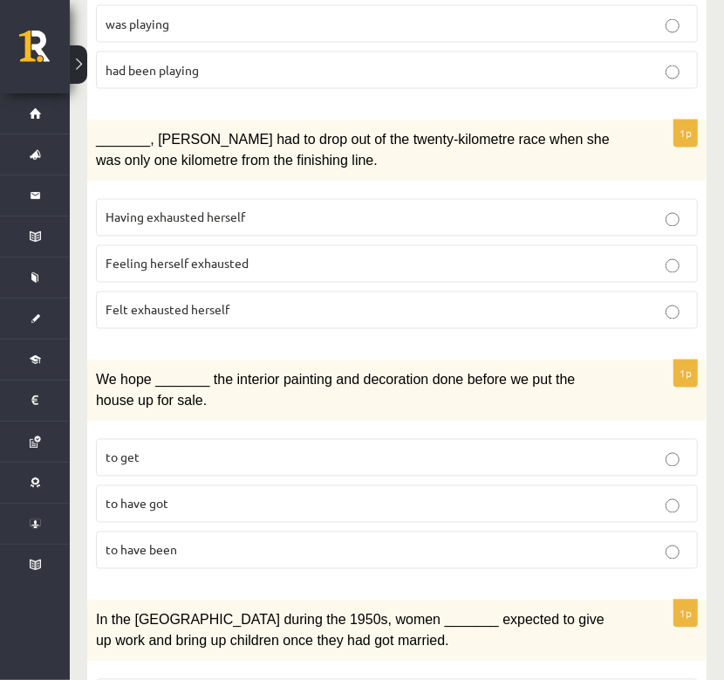
click at [211, 302] on span "Felt exhausted herself" at bounding box center [168, 310] width 124 height 16
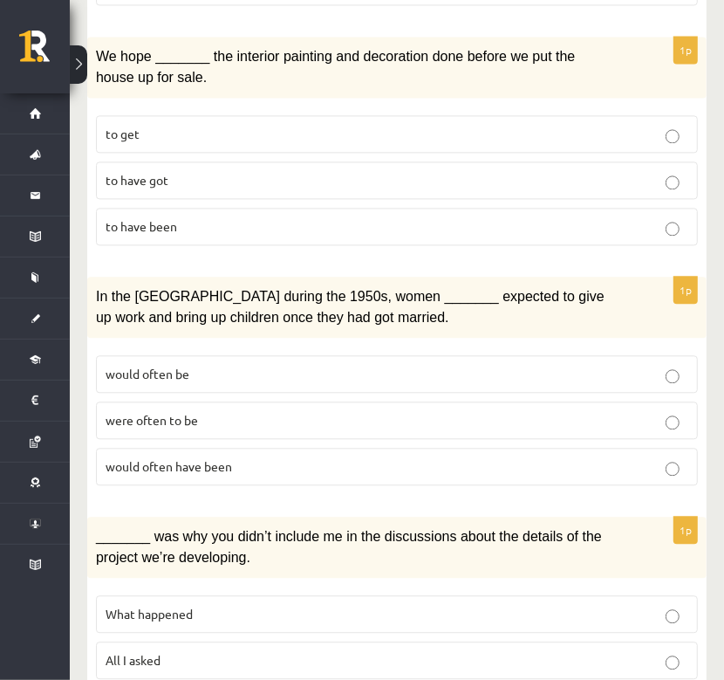
scroll to position [1862, 0]
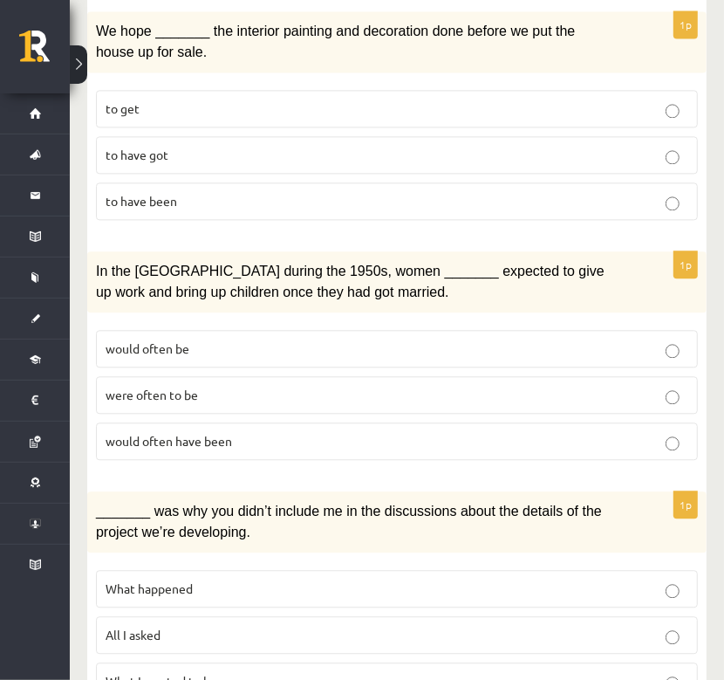
click at [214, 192] on p "to have been" at bounding box center [397, 201] width 583 height 18
click at [269, 432] on p "would often have been" at bounding box center [397, 441] width 583 height 18
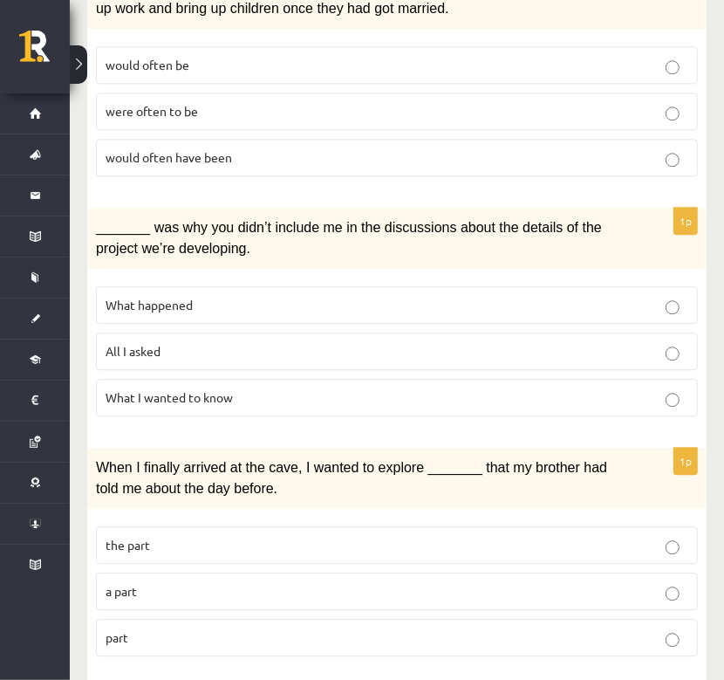
scroll to position [2153, 0]
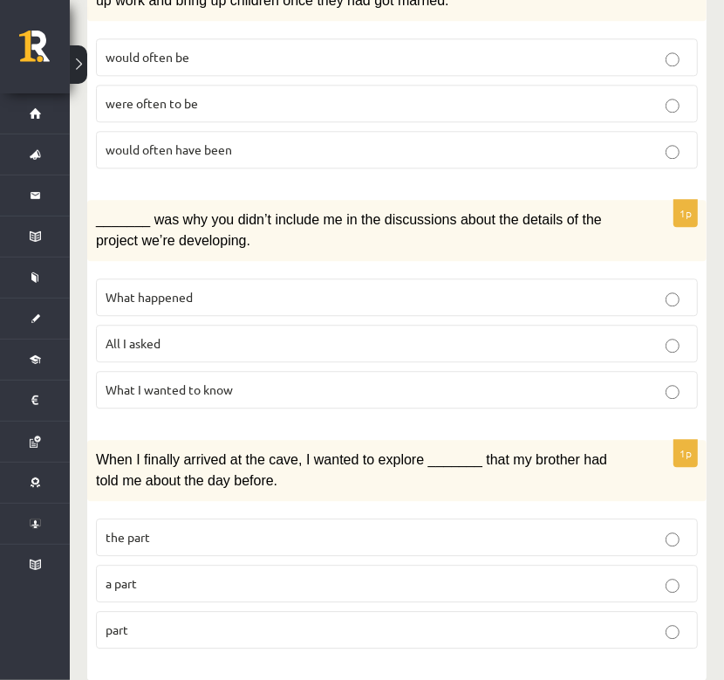
click at [507, 334] on p "All I asked" at bounding box center [397, 343] width 583 height 18
click at [191, 621] on p "part" at bounding box center [397, 630] width 583 height 18
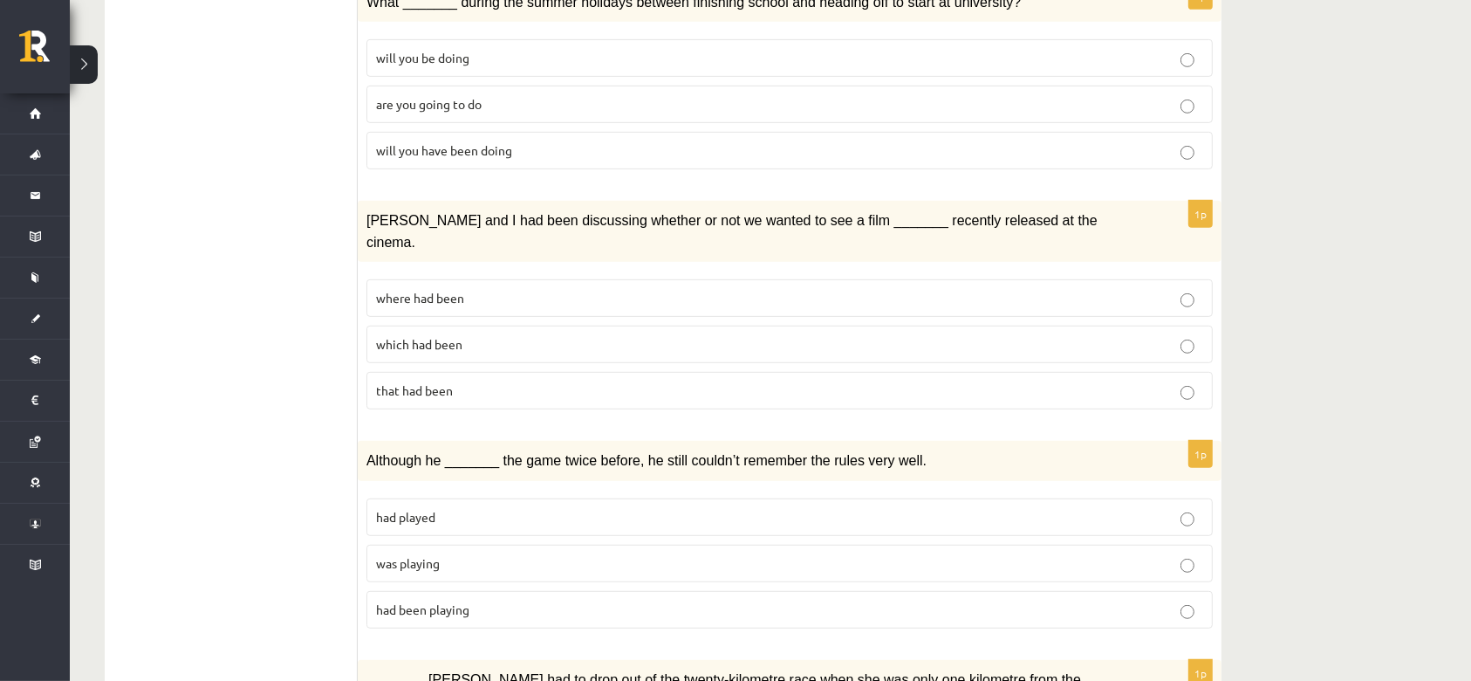
scroll to position [0, 0]
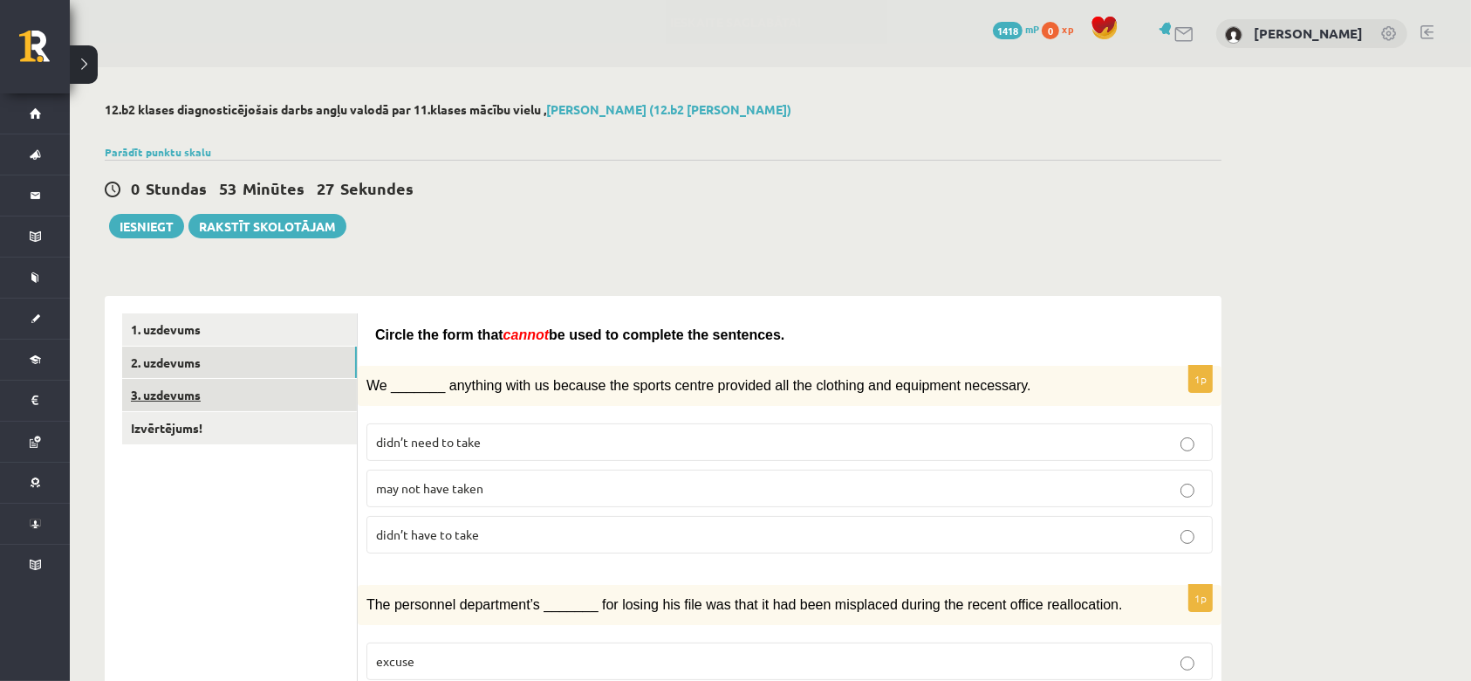
click at [186, 388] on link "3. uzdevums" at bounding box center [239, 395] width 235 height 32
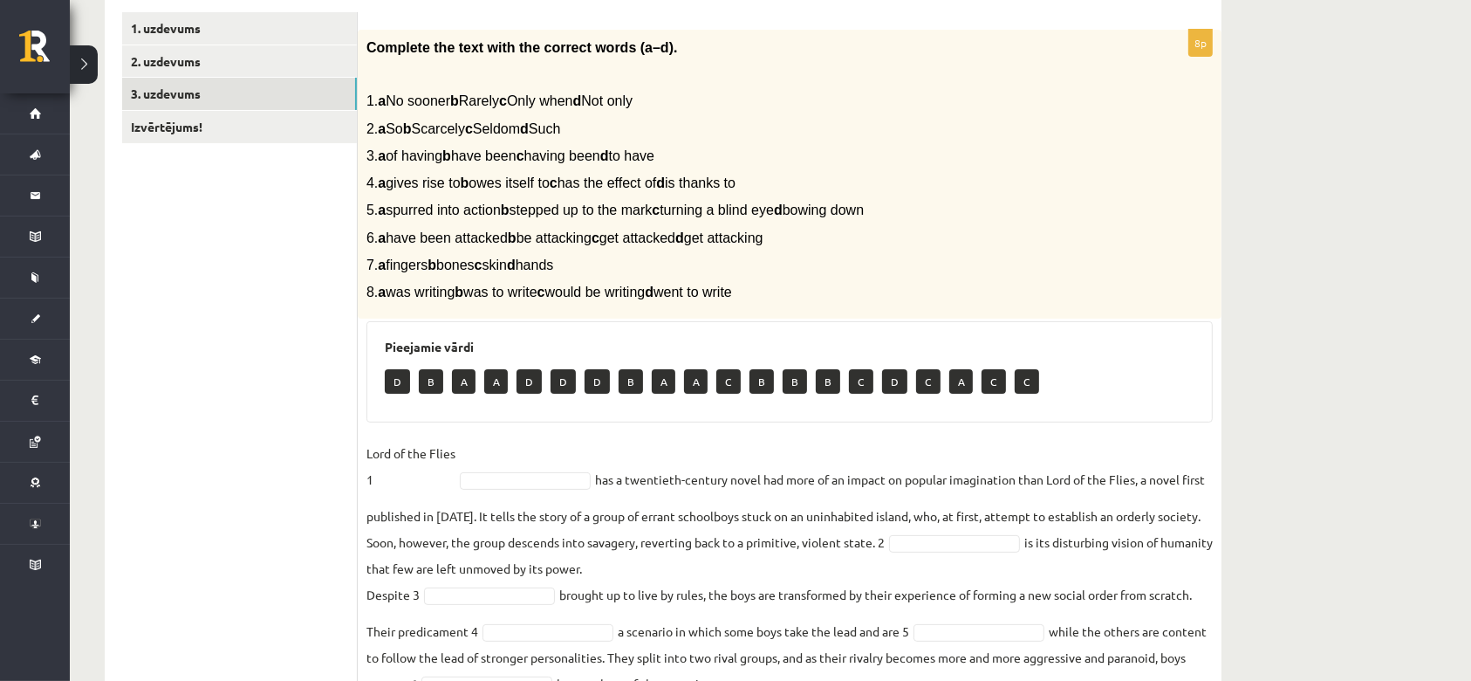
scroll to position [349, 0]
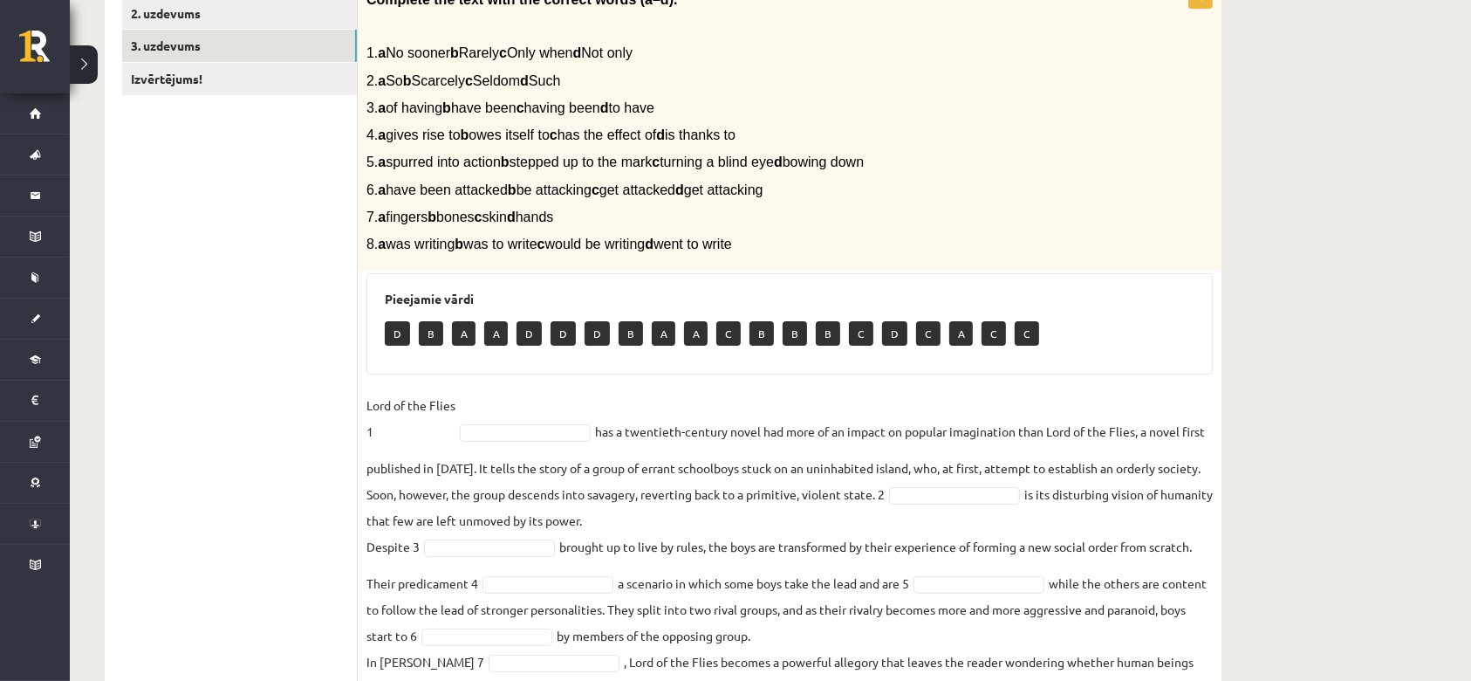
click at [394, 326] on p "D" at bounding box center [397, 333] width 25 height 24
drag, startPoint x: 520, startPoint y: 332, endPoint x: 634, endPoint y: 346, distance: 114.4
click at [634, 346] on div "D B A A D D D B A A C B B B C D C A C C" at bounding box center [790, 335] width 810 height 41
click at [700, 398] on fieldset "Lord of the Flies 1 has a twentieth-century novel had more of an impact on popu…" at bounding box center [790, 565] width 847 height 346
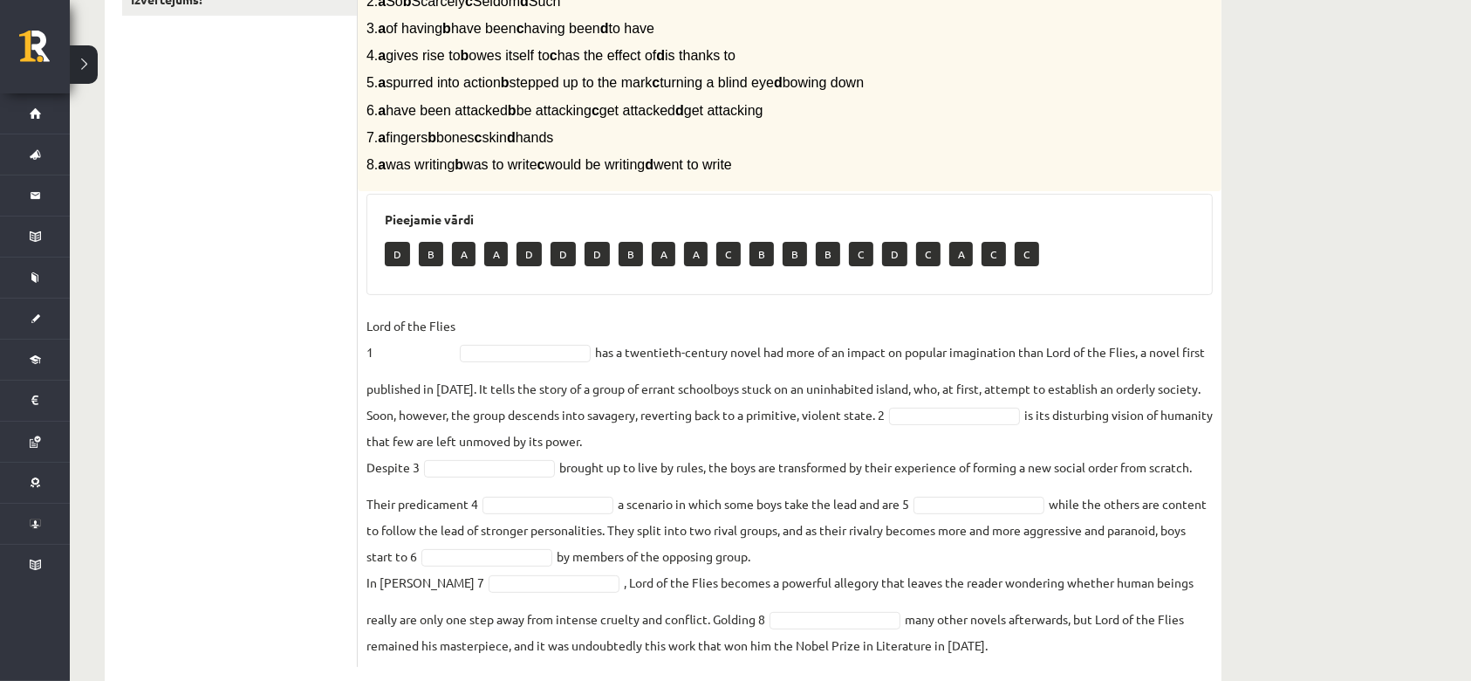
scroll to position [465, 0]
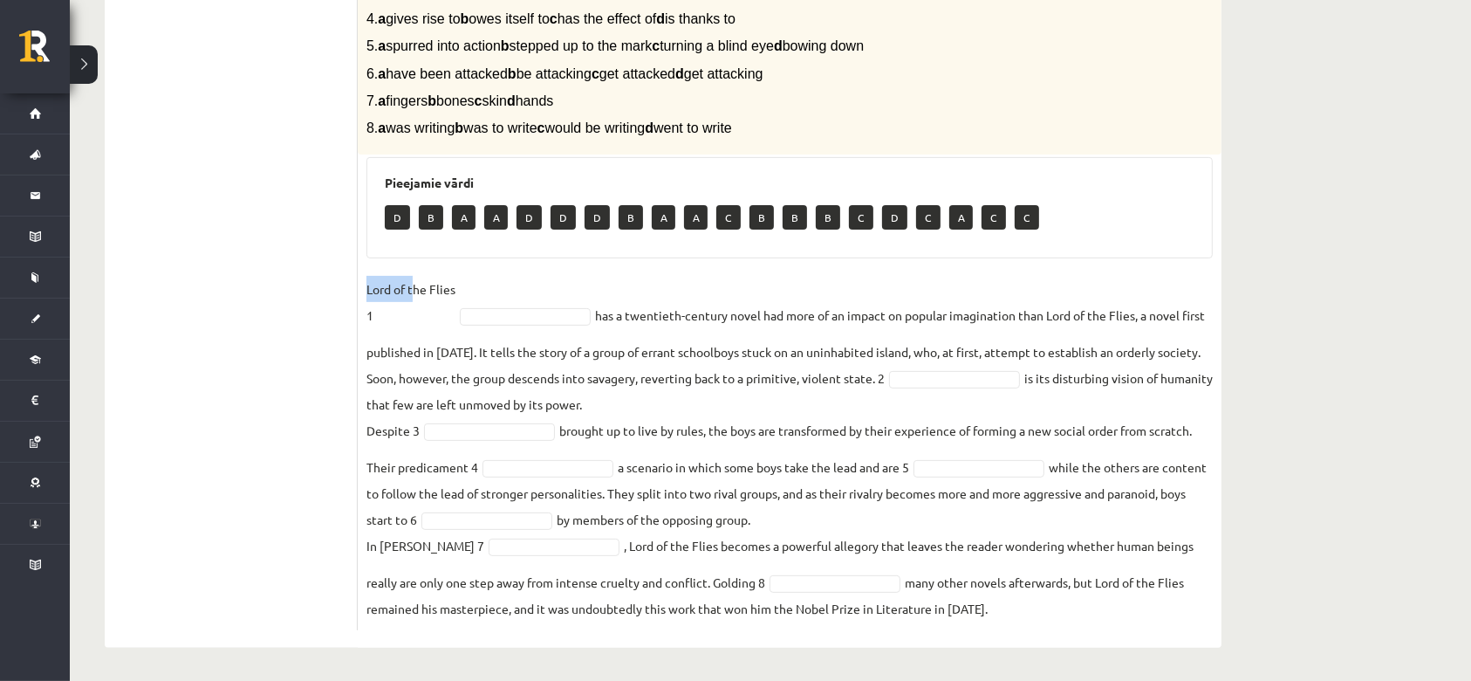
drag, startPoint x: 362, startPoint y: 291, endPoint x: 408, endPoint y: 282, distance: 46.2
click at [411, 285] on div "8p Complete the text with the correct words (a–d). 1. a No sooner b Rarely c On…" at bounding box center [790, 248] width 864 height 765
click at [353, 224] on ul "1. uzdevums 2. uzdevums 3. uzdevums Izvērtējums!" at bounding box center [240, 239] width 236 height 782
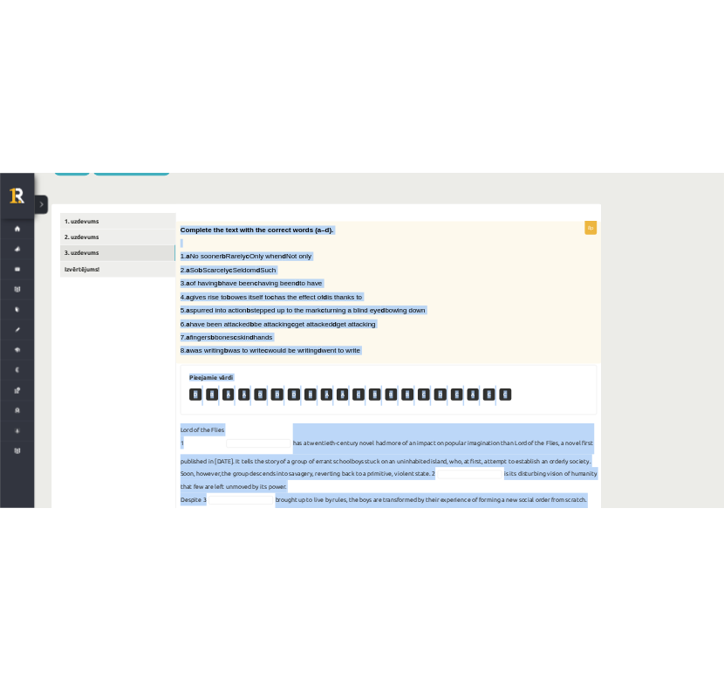
scroll to position [466, 0]
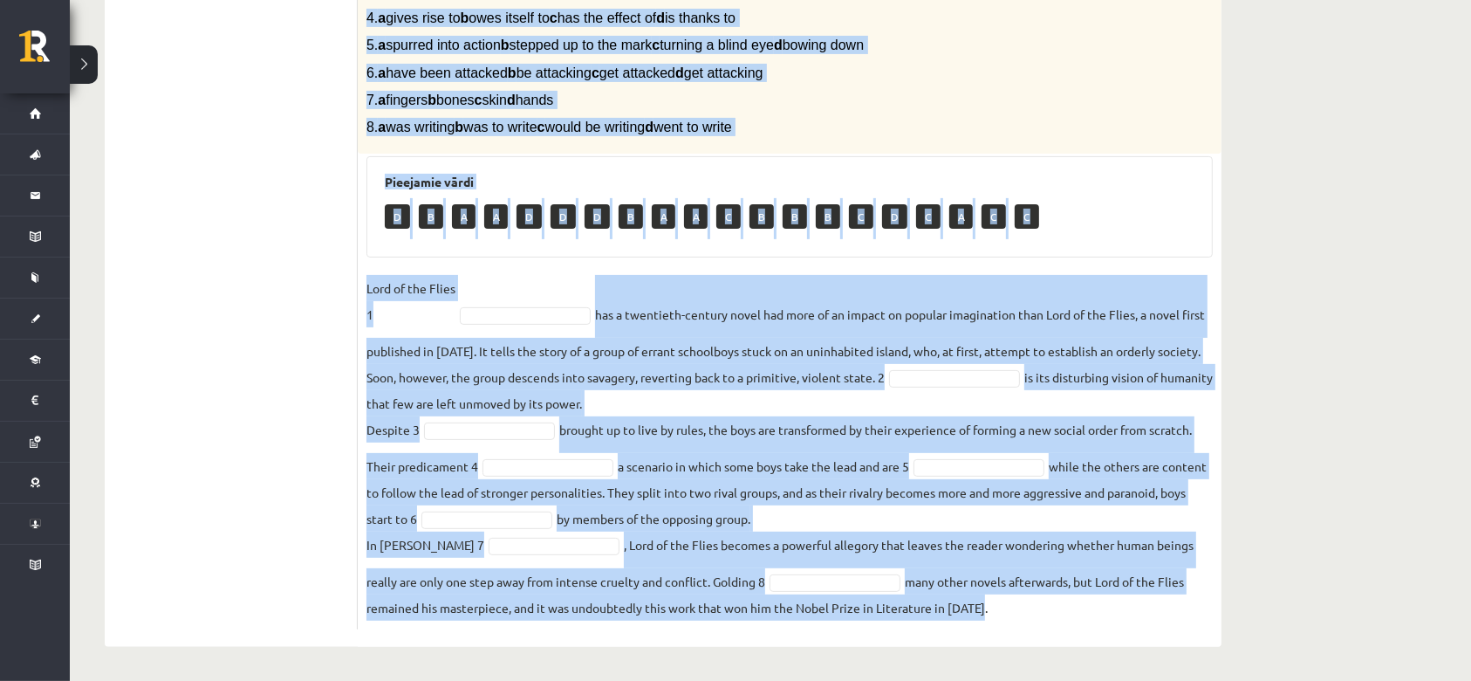
drag, startPoint x: 364, startPoint y: 116, endPoint x: 987, endPoint y: 644, distance: 816.8
click at [987, 644] on div "8p Complete the text with the correct words (a–d). 1. a No sooner b Rarely c On…" at bounding box center [790, 238] width 864 height 817
copy div "Complete the text with the correct words (a–d). 1. a No sooner b Rarely c Only …"
click at [1211, 297] on fieldset "Lord of the Flies 1 has a twentieth-century novel had more of an impact on popu…" at bounding box center [790, 448] width 847 height 346
click at [1294, 293] on div "12.b2 klases diagnosticējošais darbs angļu valodā par 11.klases mācību vielu , …" at bounding box center [771, 141] width 1402 height 1080
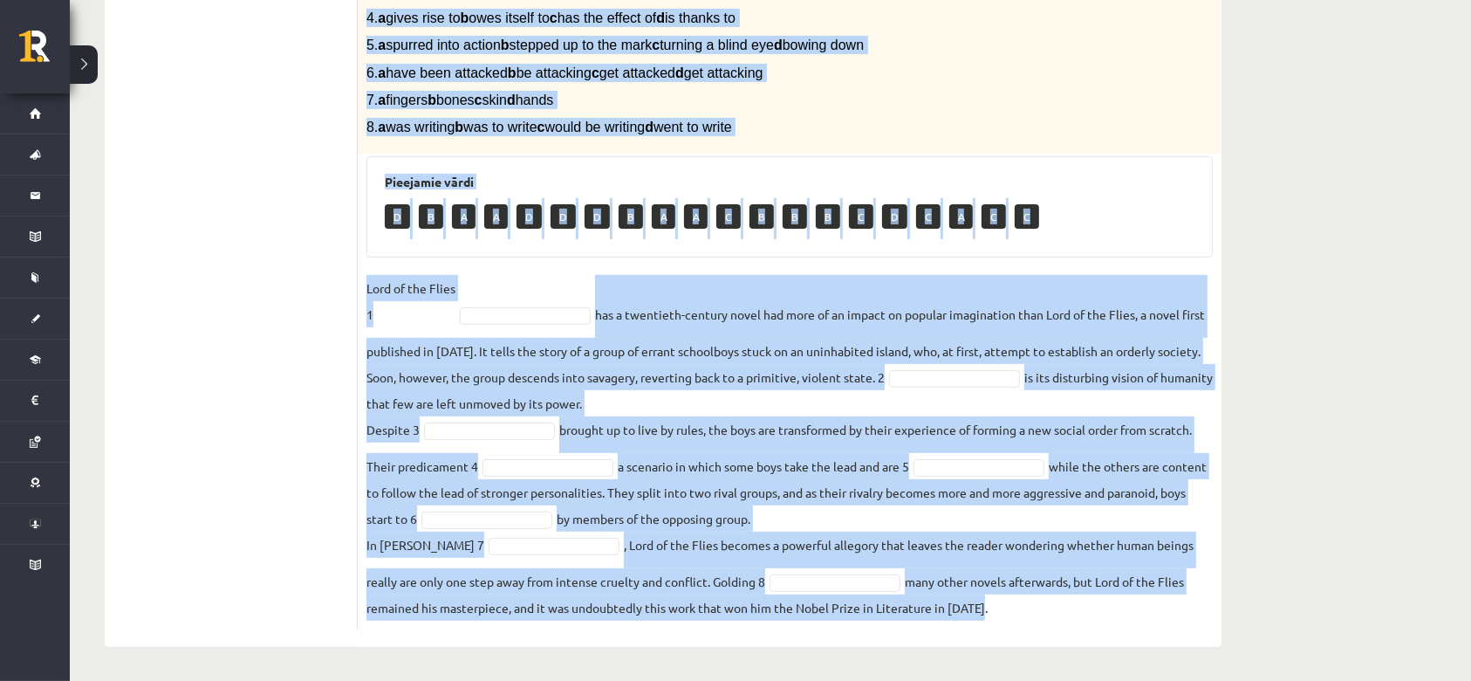
click at [910, 172] on div "Pieejamie vārdi D B A A D D D B A A C B B B C D C A C C" at bounding box center [790, 206] width 847 height 101
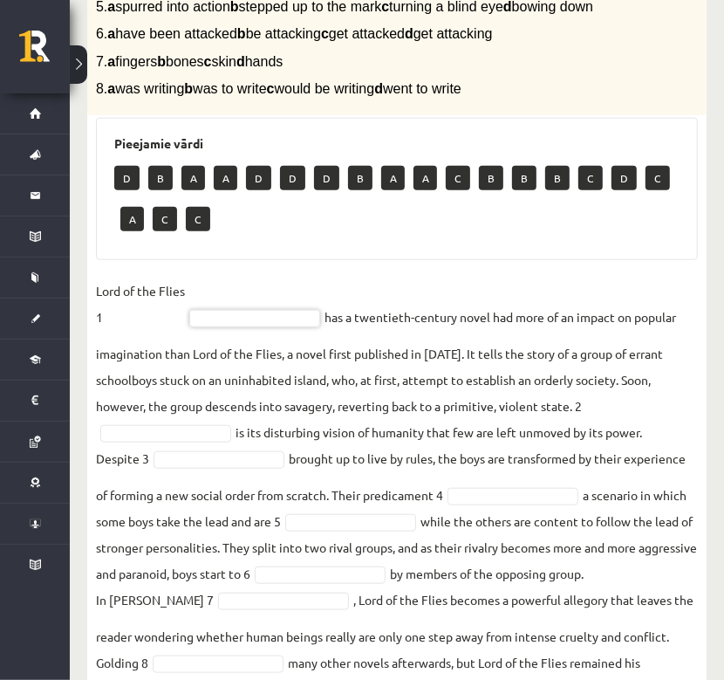
scroll to position [663, 0]
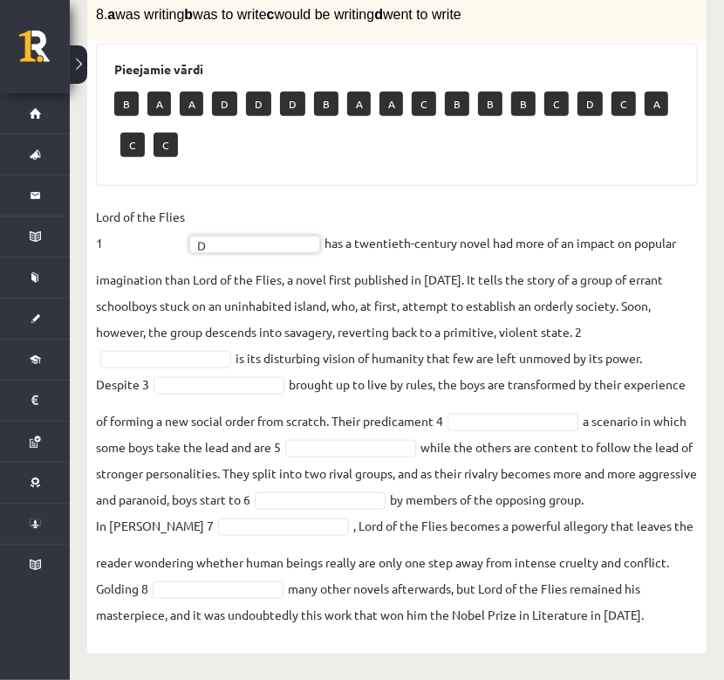
click at [614, 326] on fieldset "Lord of the Flies 1 D * has a twentieth-century novel had more of an impact on …" at bounding box center [397, 415] width 602 height 424
click at [603, 327] on fieldset "Lord of the Flies 1 D * has a twentieth-century novel had more of an impact on …" at bounding box center [397, 415] width 602 height 424
click at [592, 336] on fieldset "Lord of the Flies 1 D * has a twentieth-century novel had more of an impact on …" at bounding box center [397, 415] width 602 height 424
drag, startPoint x: 640, startPoint y: 346, endPoint x: 642, endPoint y: 326, distance: 19.4
click at [641, 333] on fieldset "Lord of the Flies 1 D * has a twentieth-century novel had more of an impact on …" at bounding box center [397, 415] width 602 height 424
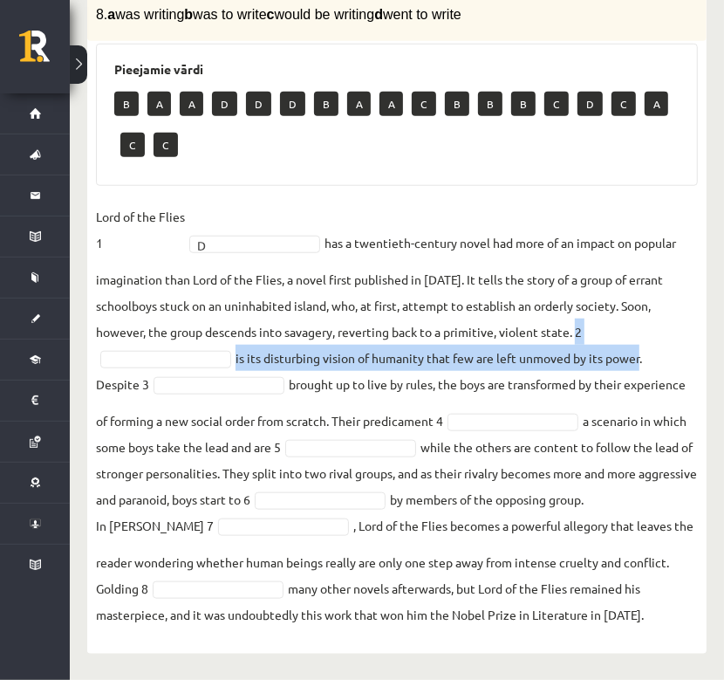
click at [163, 347] on fieldset "Lord of the Flies 1 D * has a twentieth-century novel had more of an impact on …" at bounding box center [397, 415] width 602 height 424
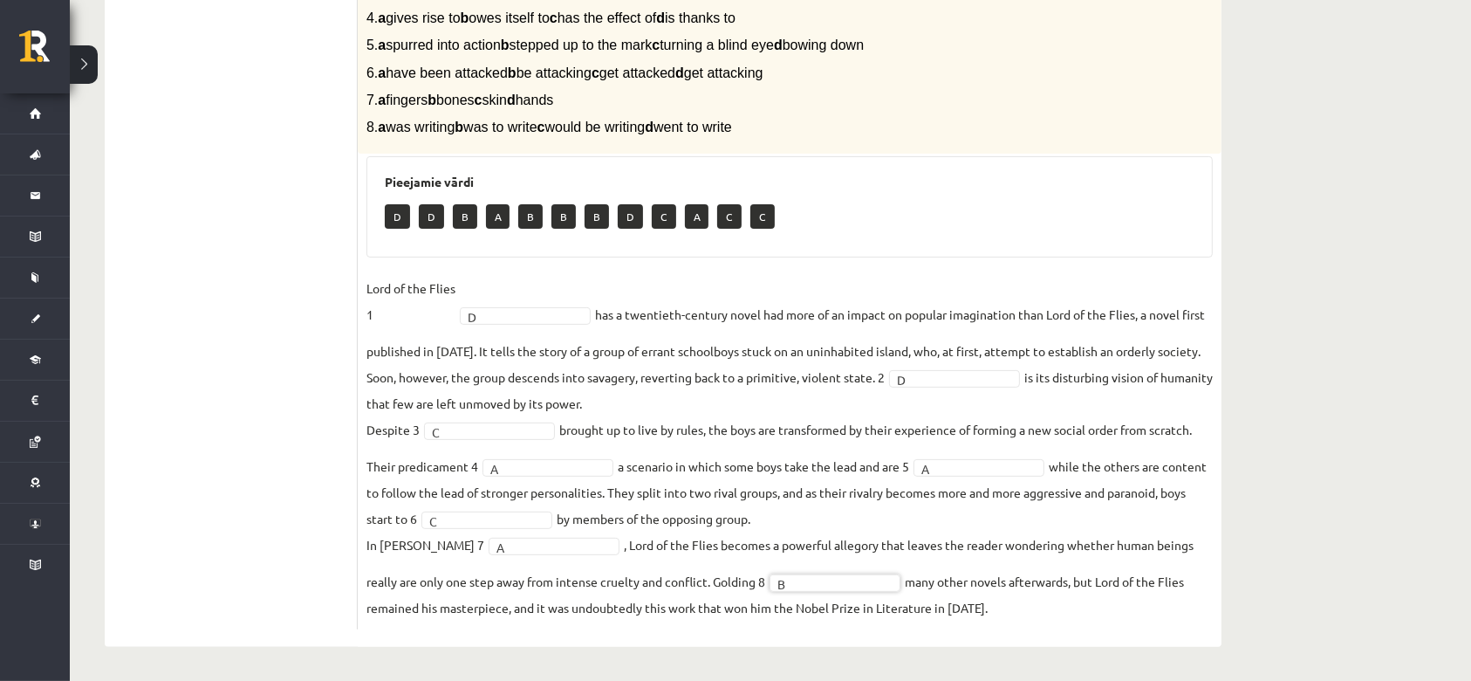
scroll to position [0, 0]
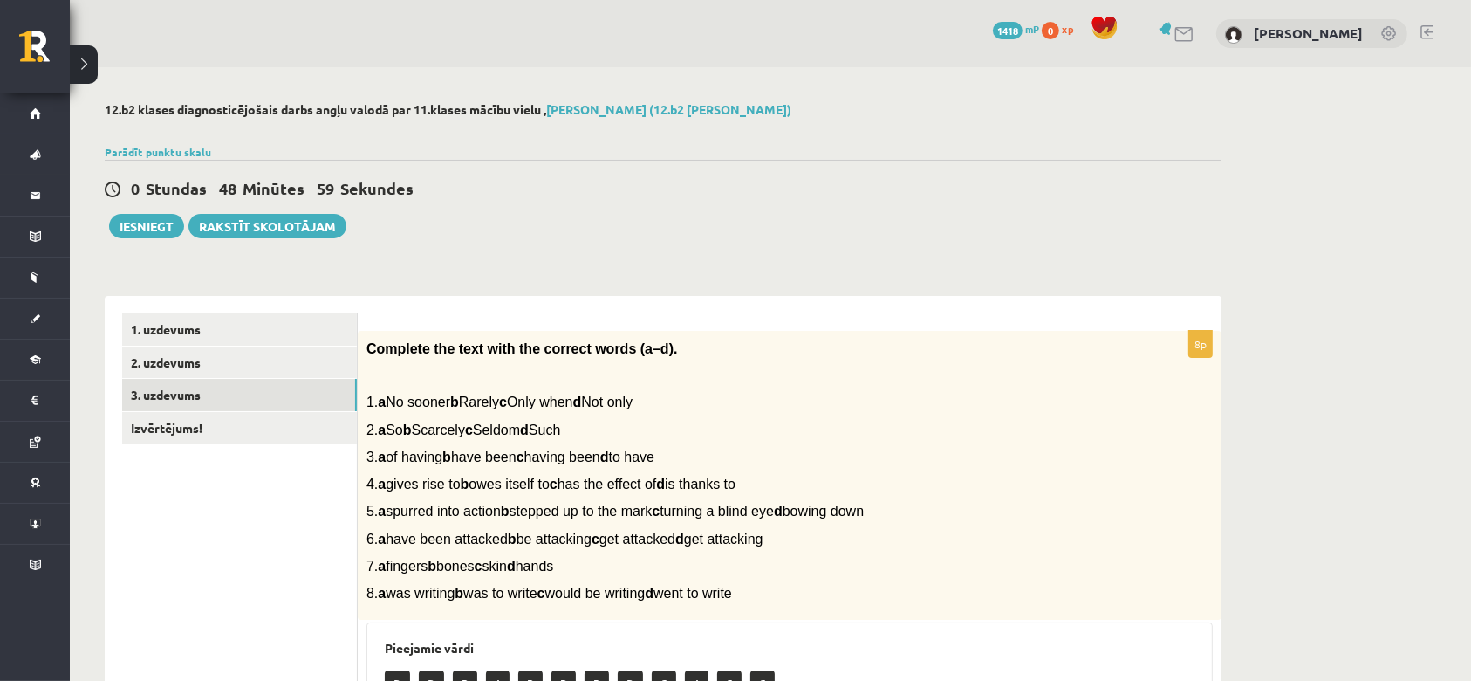
click at [196, 360] on link "2. uzdevums" at bounding box center [239, 362] width 235 height 32
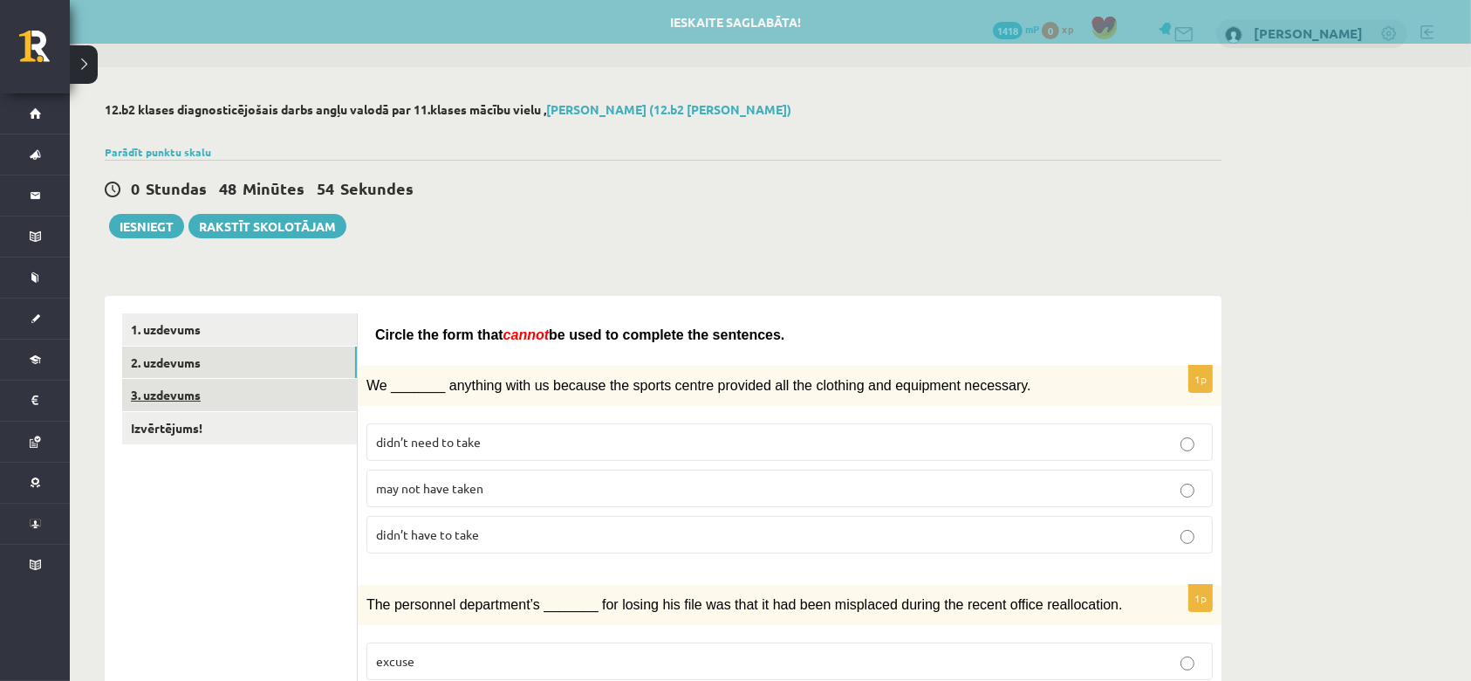
click at [203, 401] on link "3. uzdevums" at bounding box center [239, 395] width 235 height 32
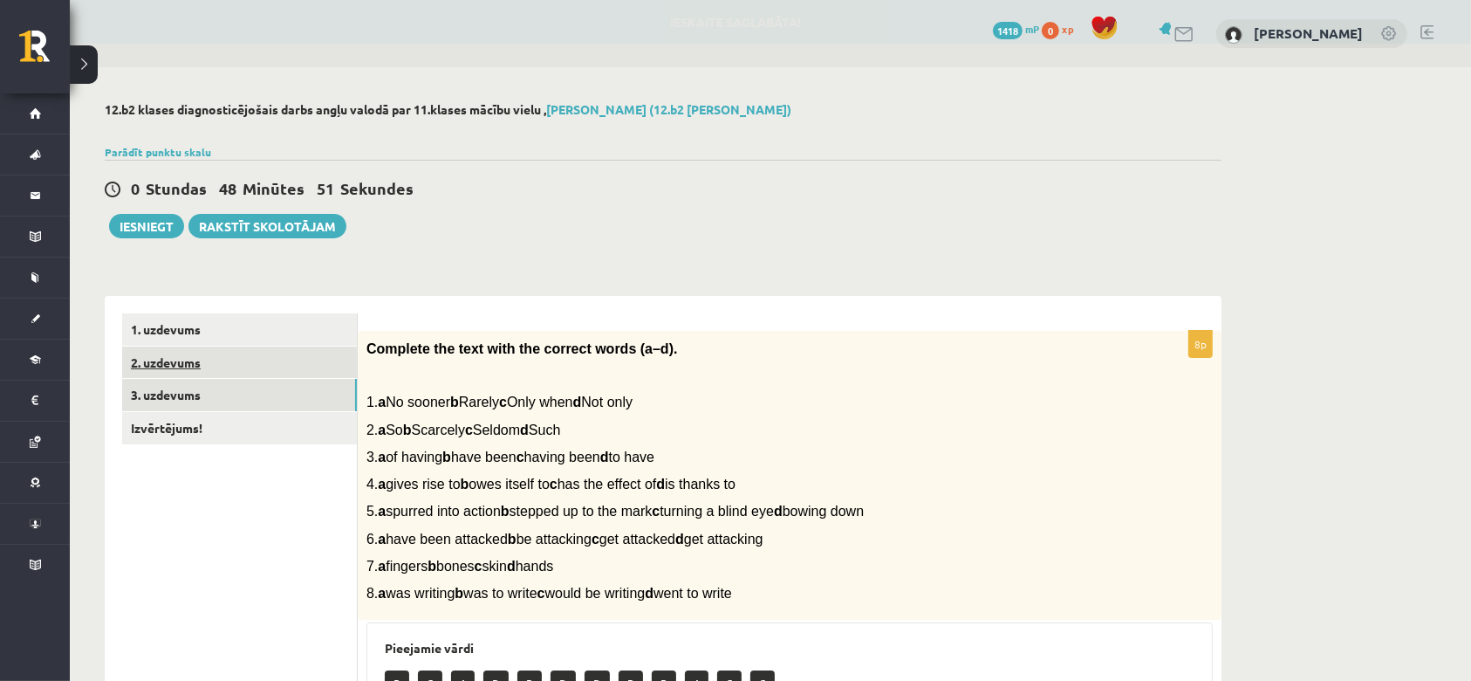
click at [189, 369] on link "2. uzdevums" at bounding box center [239, 362] width 235 height 32
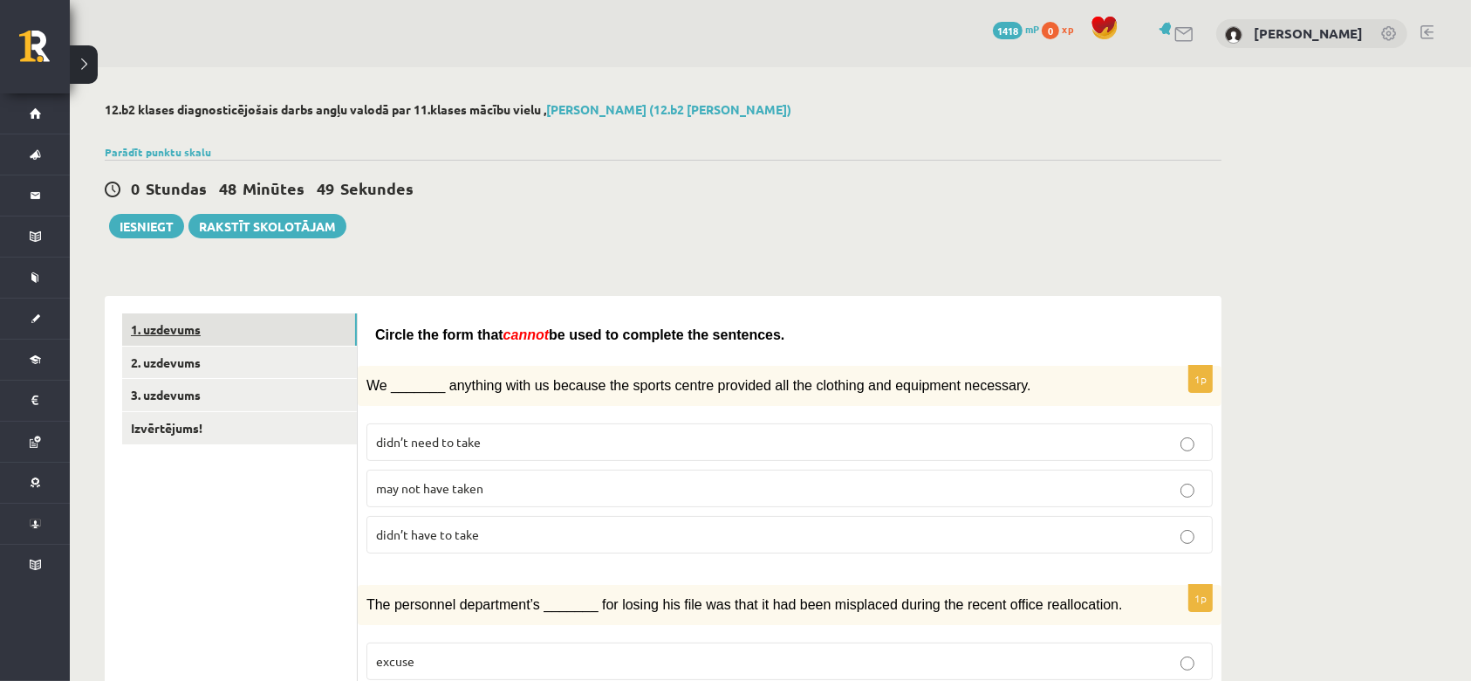
click at [181, 330] on link "1. uzdevums" at bounding box center [239, 329] width 235 height 32
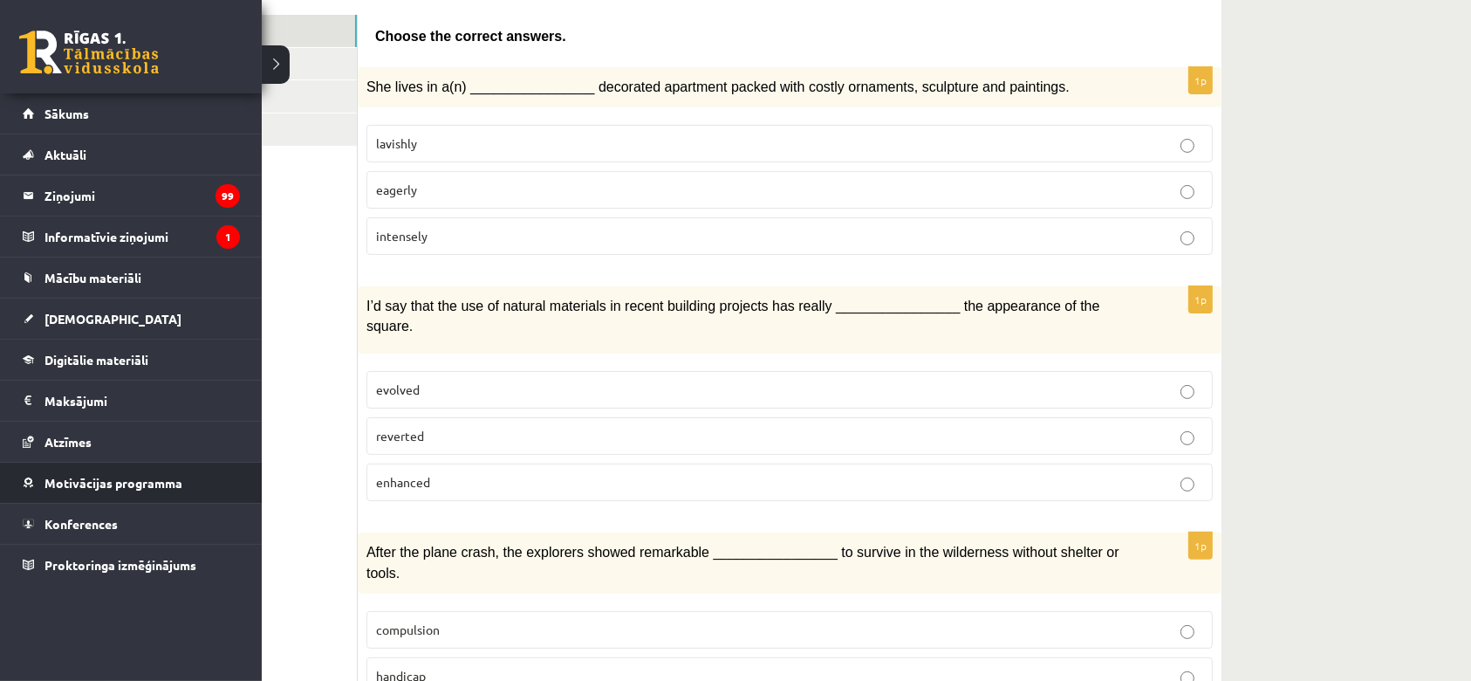
scroll to position [349, 0]
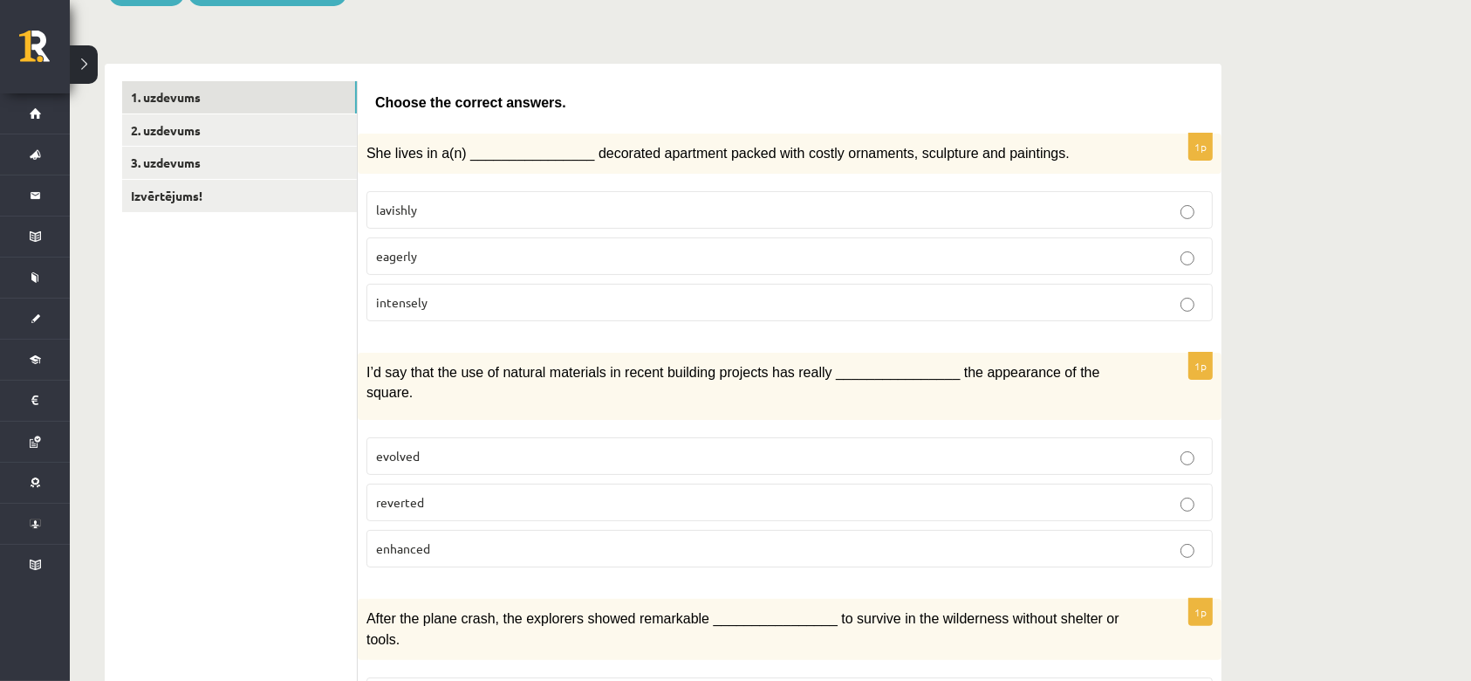
scroll to position [0, 0]
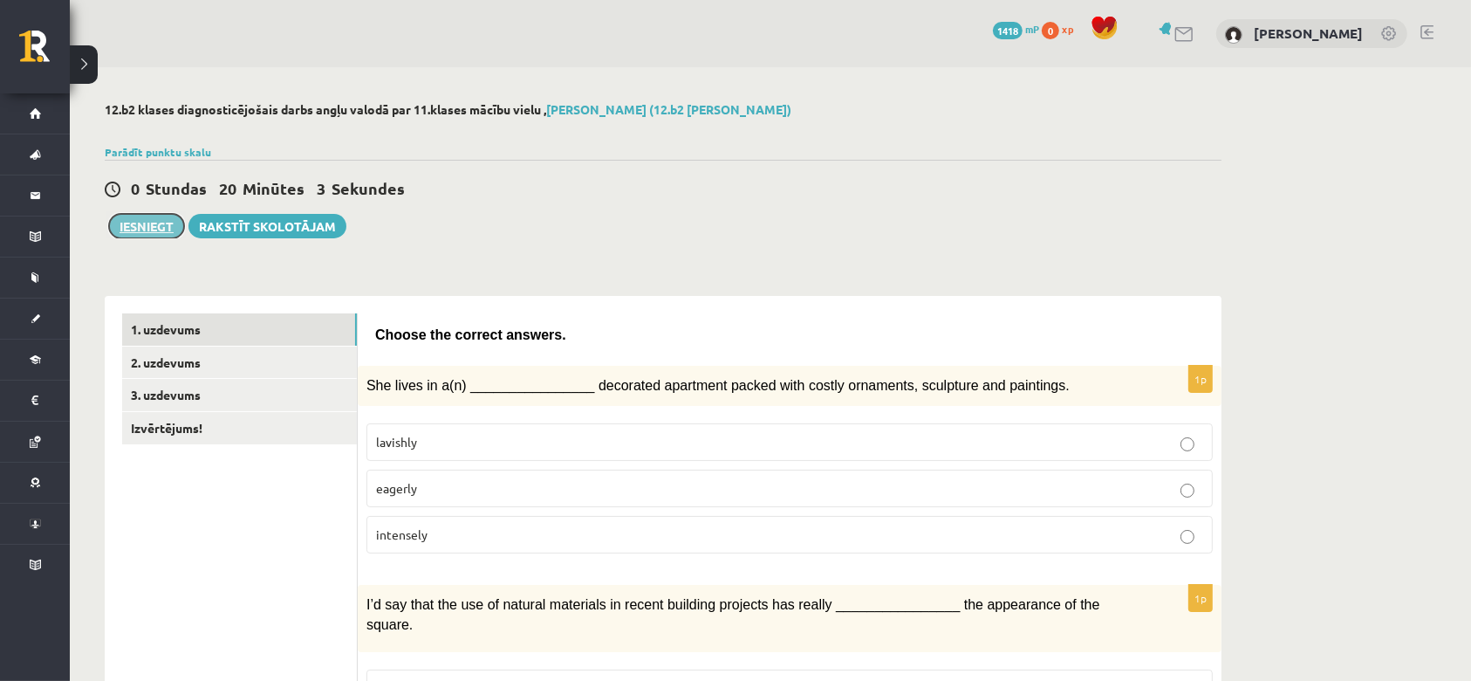
click at [146, 233] on button "Iesniegt" at bounding box center [146, 226] width 75 height 24
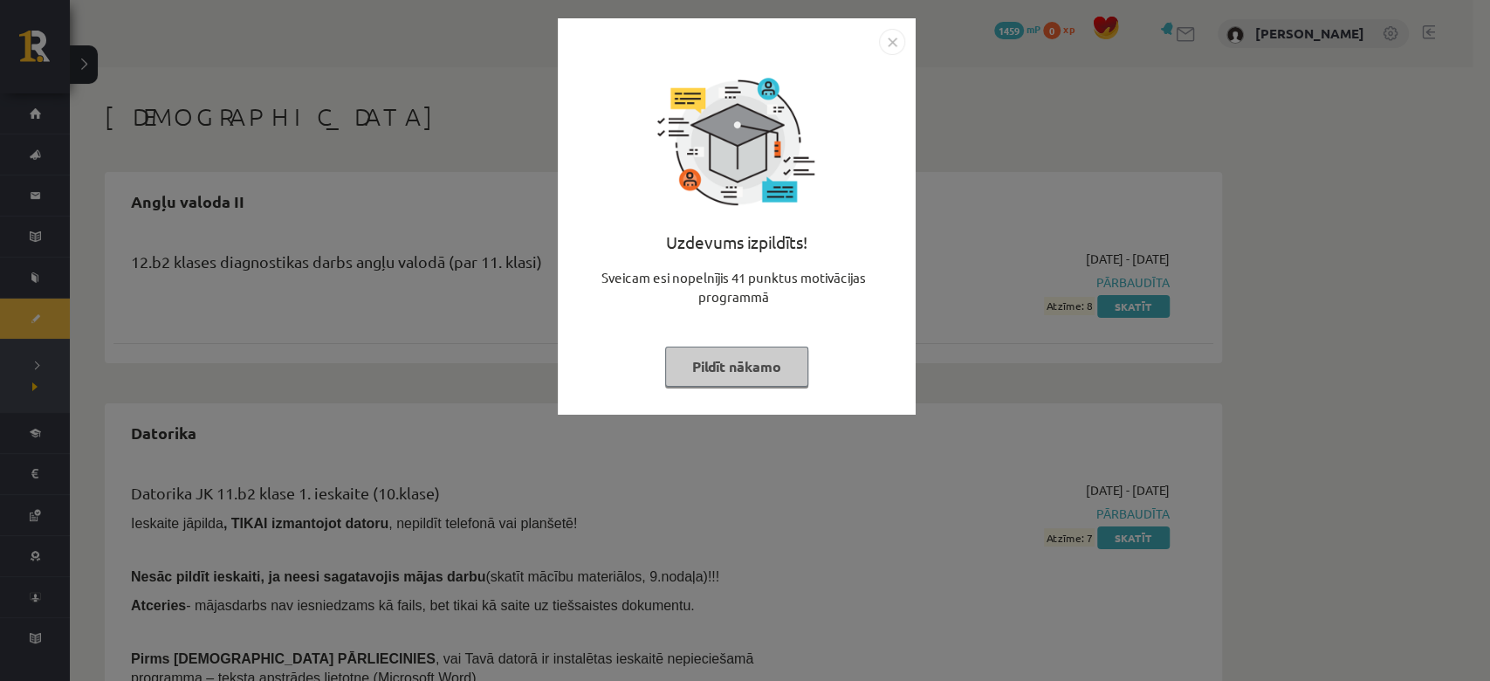
click at [714, 356] on button "Pildīt nākamo" at bounding box center [736, 366] width 143 height 40
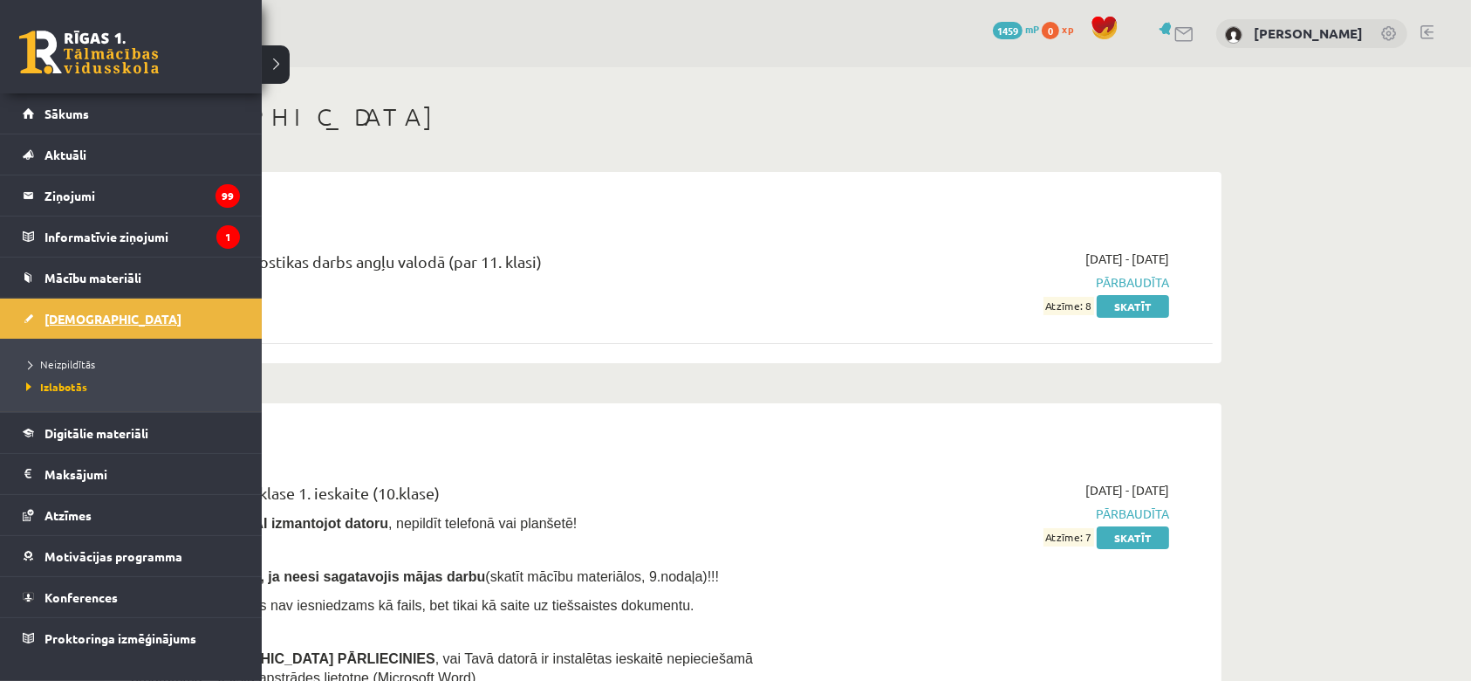
click at [71, 321] on span "[DEMOGRAPHIC_DATA]" at bounding box center [113, 319] width 137 height 16
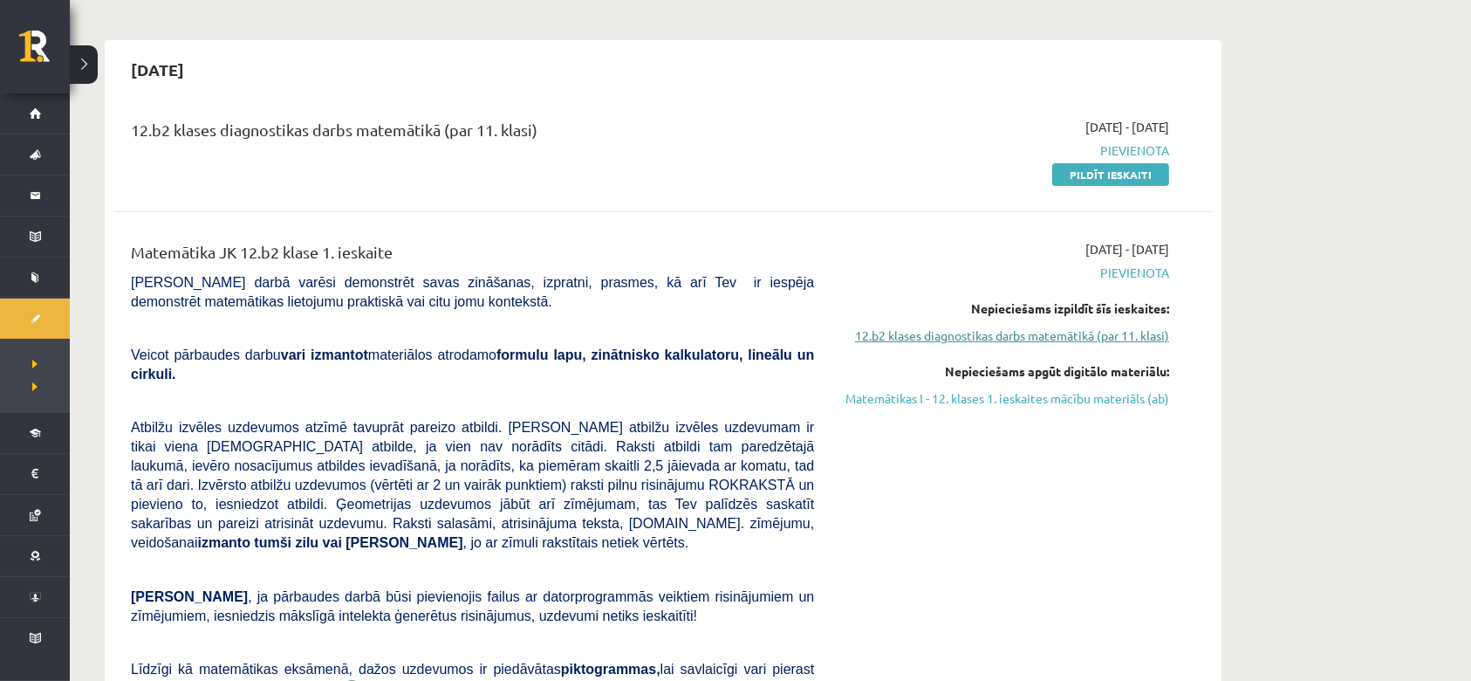
scroll to position [116, 0]
